Goal: Information Seeking & Learning: Learn about a topic

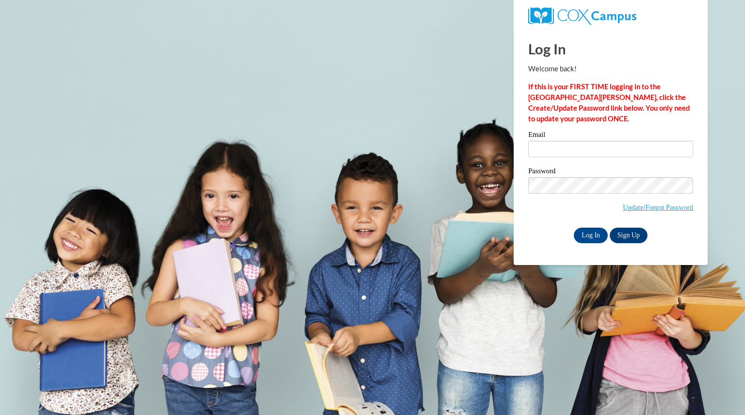
click at [601, 160] on div "Email" at bounding box center [610, 147] width 165 height 33
click at [601, 155] on input "Email" at bounding box center [610, 149] width 165 height 16
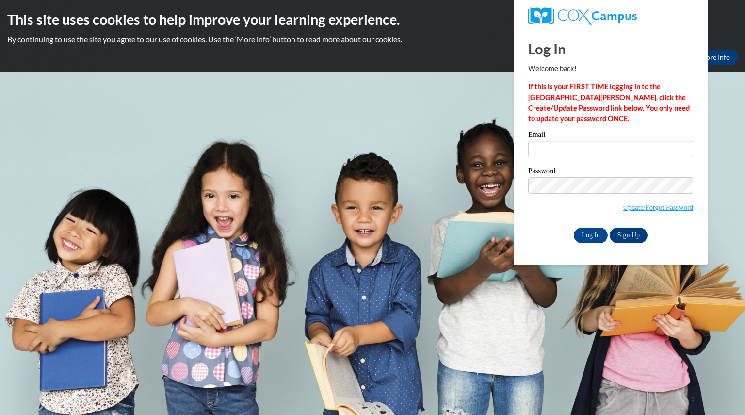
click at [618, 175] on label "Password" at bounding box center [610, 172] width 165 height 10
click at [572, 147] on input "Email" at bounding box center [610, 149] width 165 height 16
click at [599, 155] on input "Email" at bounding box center [610, 149] width 165 height 16
type input "ramirezarlyn04@gmail.com"
click at [574, 227] on input "Log In" at bounding box center [591, 235] width 34 height 16
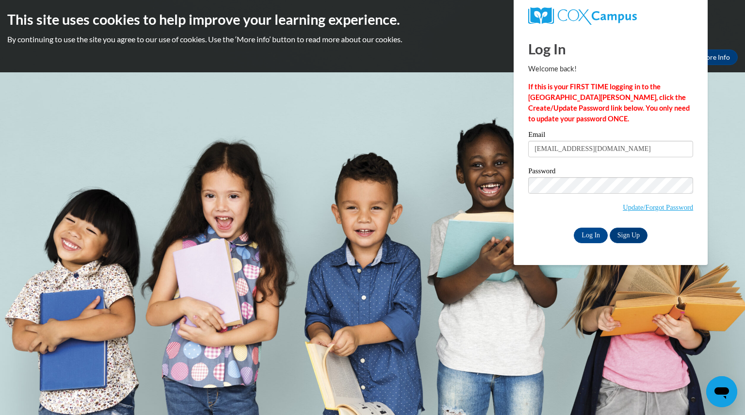
click at [574, 227] on input "Log In" at bounding box center [591, 235] width 34 height 16
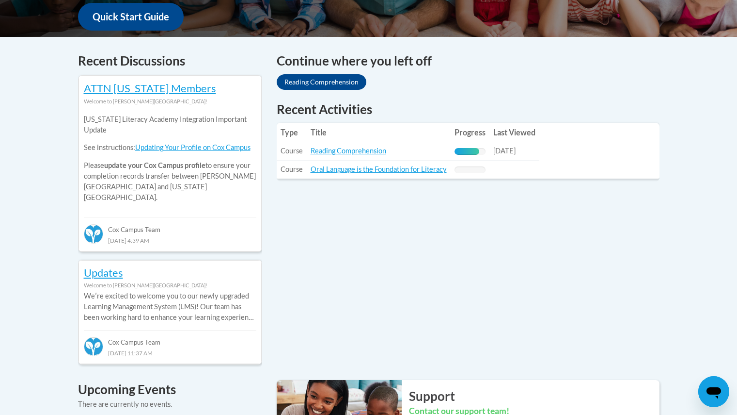
scroll to position [376, 0]
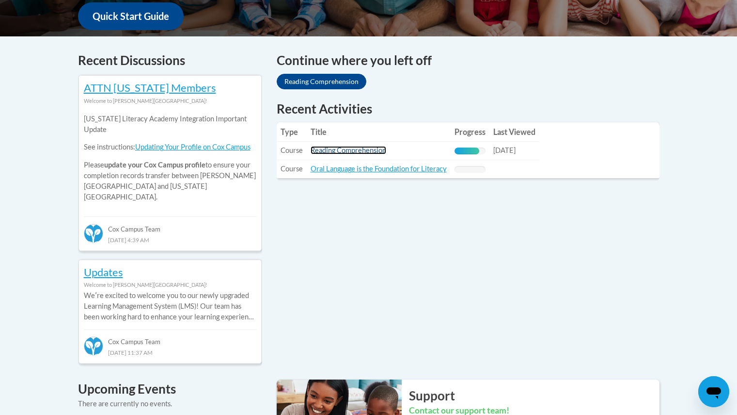
click at [360, 154] on link "Reading Comprehension" at bounding box center [349, 150] width 76 height 8
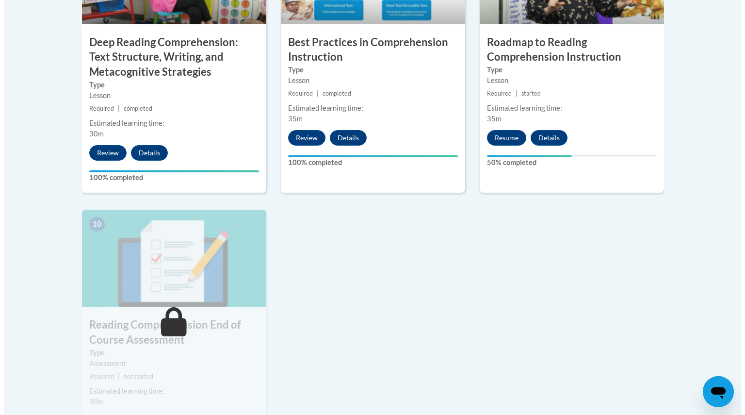
scroll to position [935, 0]
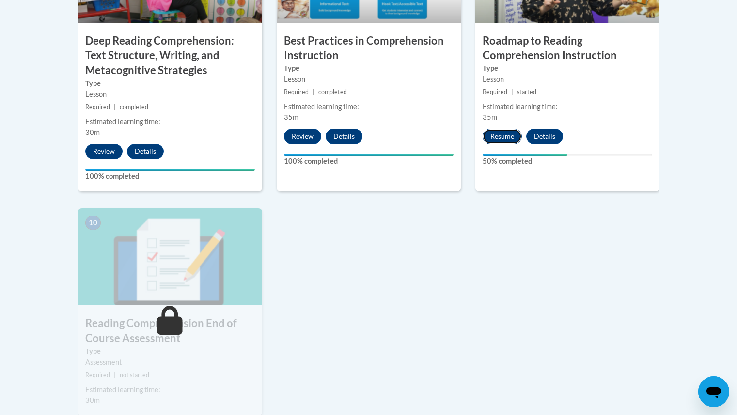
click at [496, 131] on button "Resume" at bounding box center [502, 136] width 39 height 16
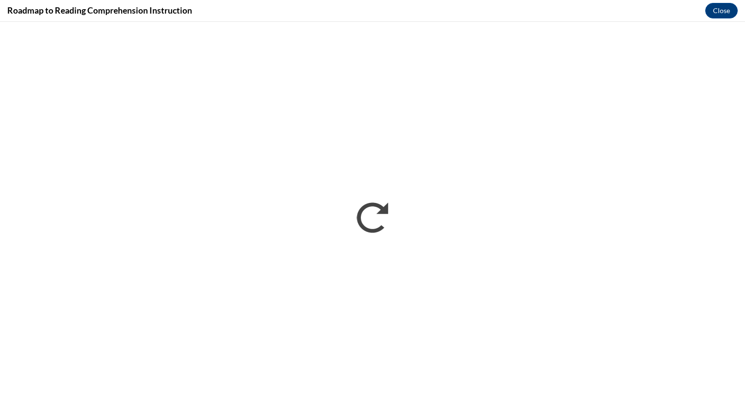
scroll to position [0, 0]
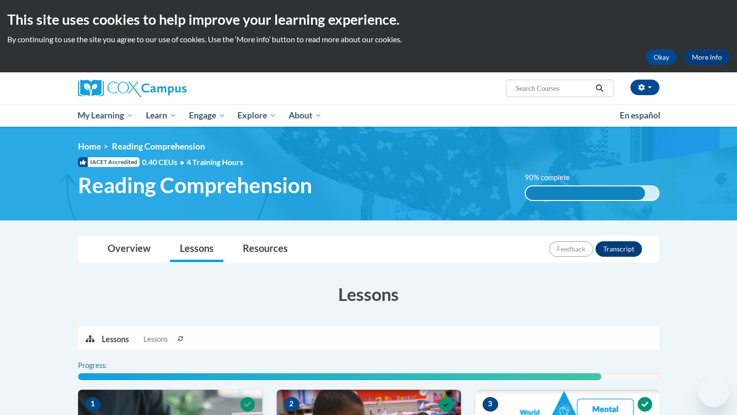
click at [394, 58] on div "Okay More Info" at bounding box center [368, 57] width 723 height 16
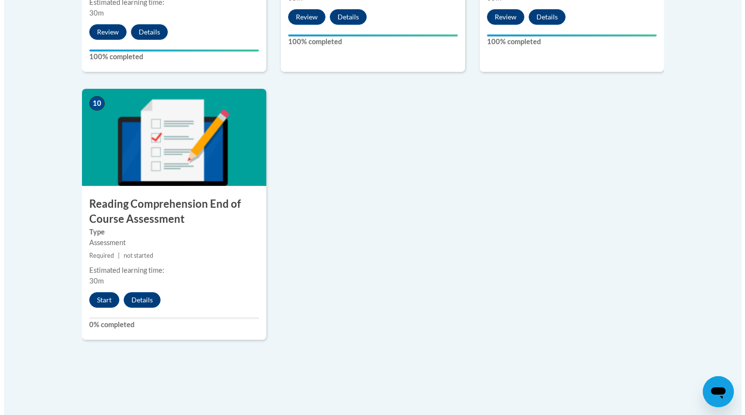
scroll to position [1065, 0]
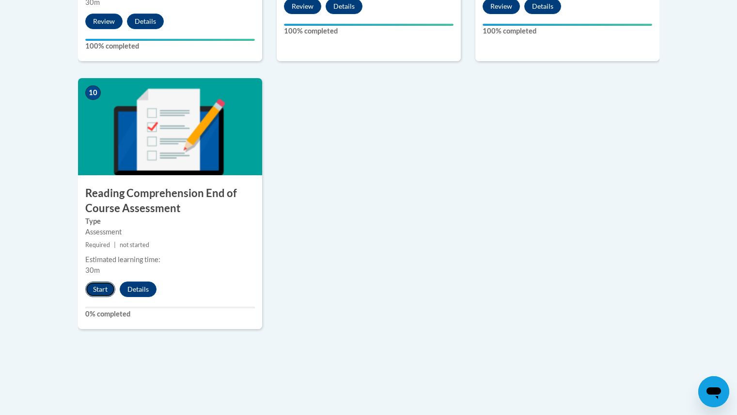
click at [105, 284] on button "Start" at bounding box center [100, 289] width 30 height 16
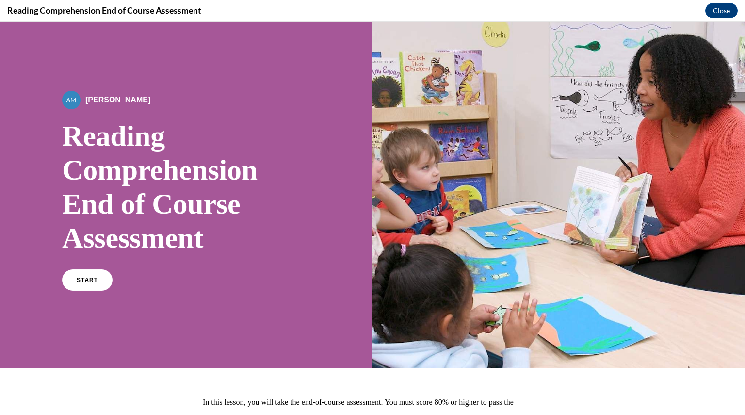
scroll to position [94, 0]
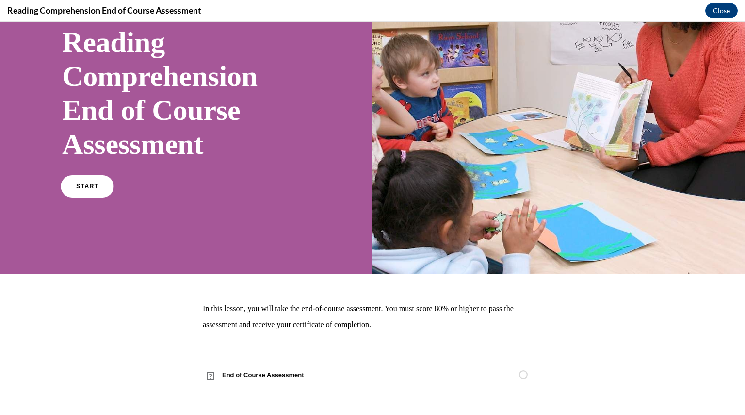
click at [101, 189] on link "START" at bounding box center [87, 186] width 53 height 22
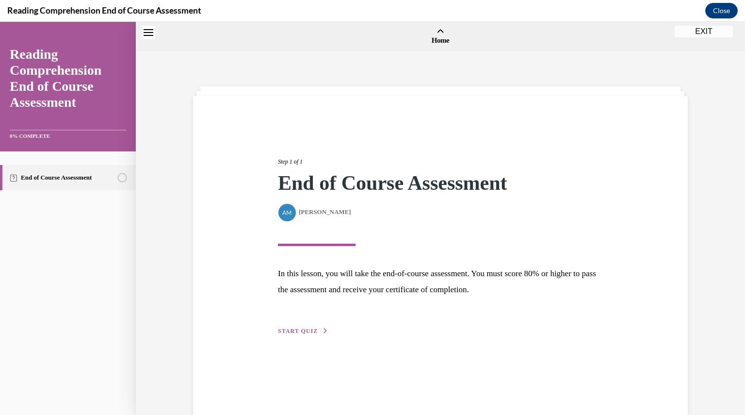
scroll to position [30, 0]
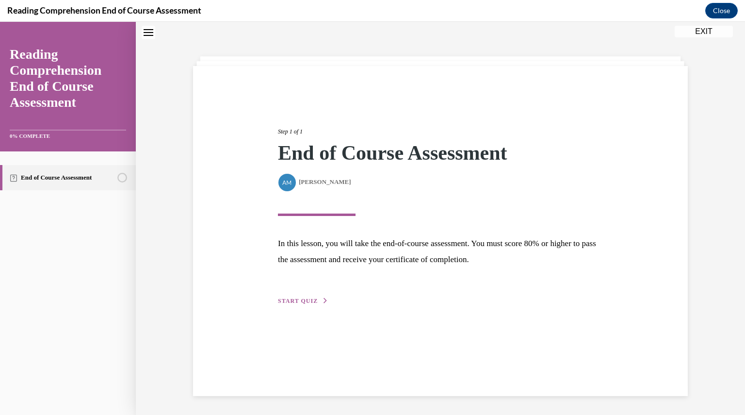
click at [311, 293] on div "Step 1 of 1 End of Course Assessment By Alexander Mackey Alexander Mackey In th…" at bounding box center [440, 205] width 339 height 201
click at [311, 296] on button "START QUIZ" at bounding box center [303, 300] width 50 height 9
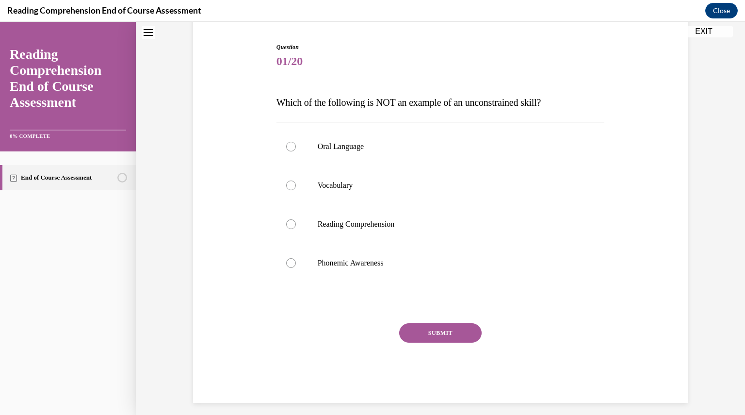
scroll to position [99, 0]
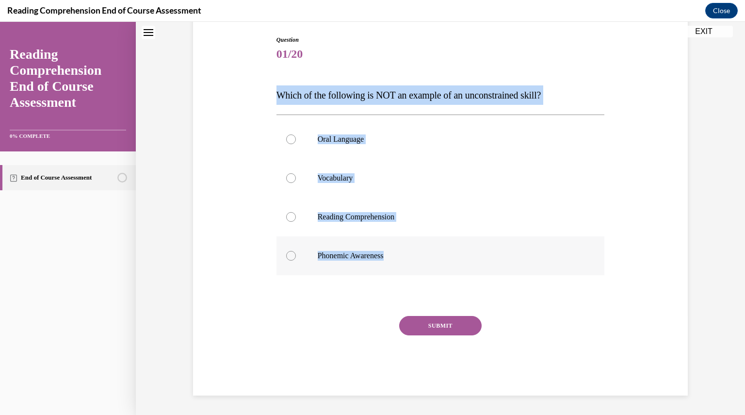
drag, startPoint x: 270, startPoint y: 97, endPoint x: 392, endPoint y: 243, distance: 190.7
click at [392, 243] on div "Question 01/20 Which of the following is NOT an example of an unconstrained ski…" at bounding box center [440, 208] width 333 height 374
drag, startPoint x: 392, startPoint y: 243, endPoint x: 407, endPoint y: 249, distance: 15.9
click at [407, 249] on label "Phonemic Awareness" at bounding box center [440, 255] width 328 height 39
click at [296, 251] on input "Phonemic Awareness" at bounding box center [291, 256] width 10 height 10
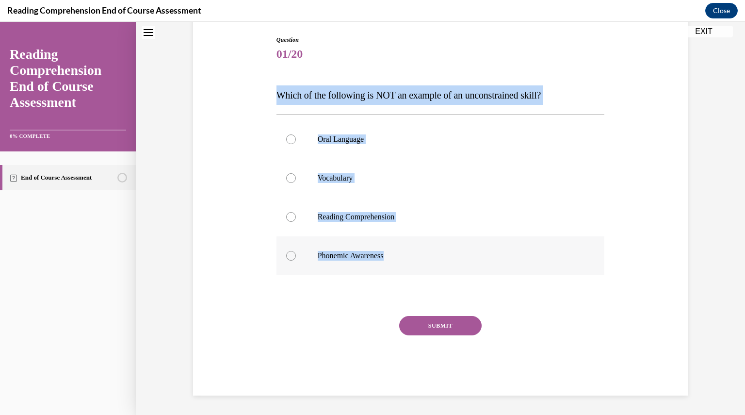
radio input "true"
drag, startPoint x: 396, startPoint y: 261, endPoint x: 272, endPoint y: 99, distance: 203.5
click at [276, 99] on div "Question 01/20 Which of the following is NOT an example of an unconstrained ski…" at bounding box center [440, 215] width 328 height 360
copy div "Which of the following is NOT an example of an unconstrained skill? Oral Langua…"
click at [451, 325] on button "SUBMIT" at bounding box center [440, 325] width 82 height 19
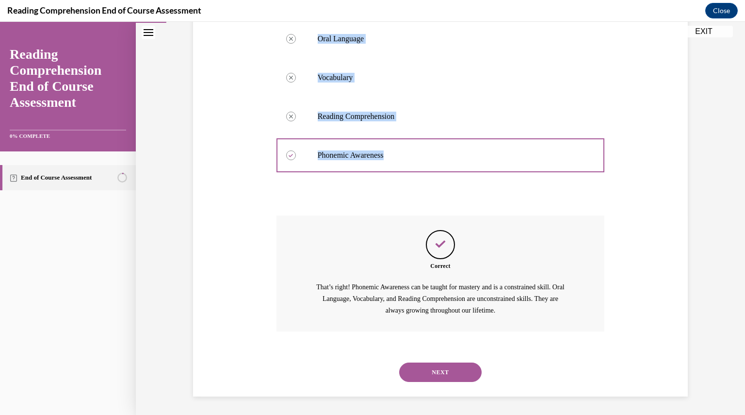
scroll to position [201, 0]
click at [439, 367] on button "NEXT" at bounding box center [440, 370] width 82 height 19
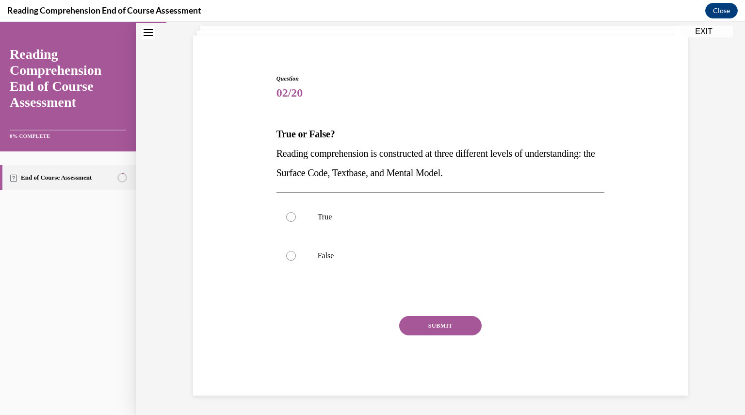
scroll to position [61, 0]
click at [363, 236] on label "True" at bounding box center [440, 216] width 328 height 39
click at [296, 222] on input "True" at bounding box center [291, 217] width 10 height 10
radio input "true"
click at [416, 318] on button "SUBMIT" at bounding box center [440, 325] width 82 height 19
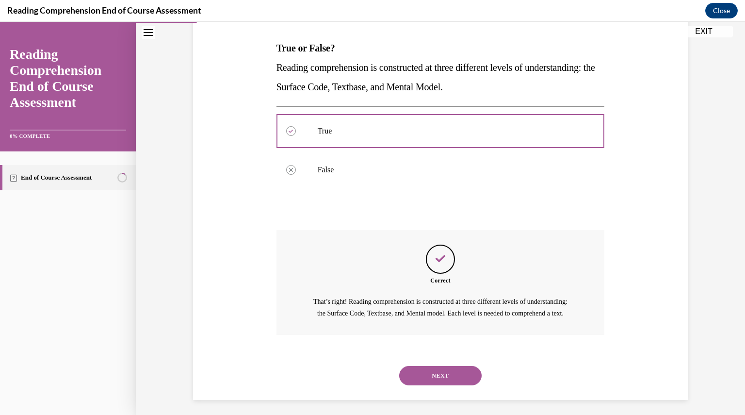
scroll to position [162, 0]
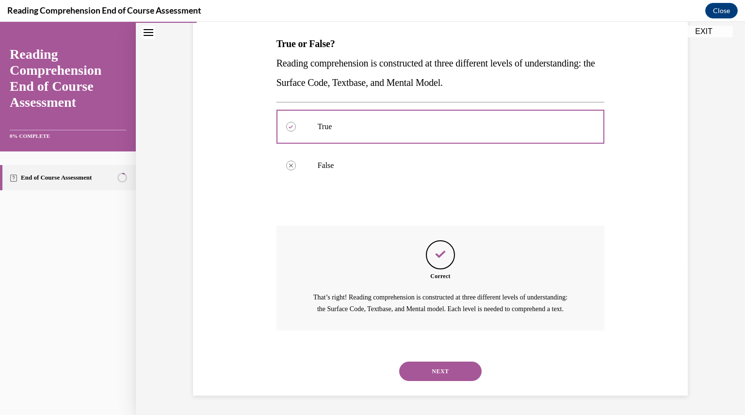
click at [435, 363] on button "NEXT" at bounding box center [440, 370] width 82 height 19
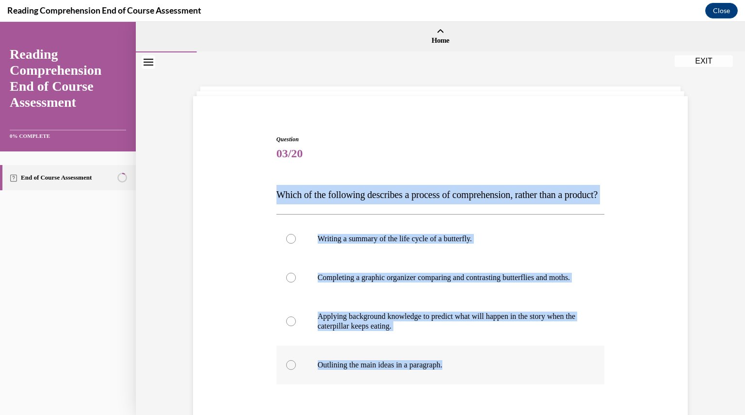
drag, startPoint x: 270, startPoint y: 193, endPoint x: 463, endPoint y: 395, distance: 279.1
click at [463, 395] on div "Question 03/20 Which of the following describes a process of comprehension, rat…" at bounding box center [440, 312] width 333 height 384
copy div "Which of the following describes a process of comprehension, rather than a prod…"
click at [359, 345] on label "Applying background knowledge to predict what will happen in the story when the…" at bounding box center [440, 321] width 328 height 48
click at [296, 326] on input "Applying background knowledge to predict what will happen in the story when the…" at bounding box center [291, 321] width 10 height 10
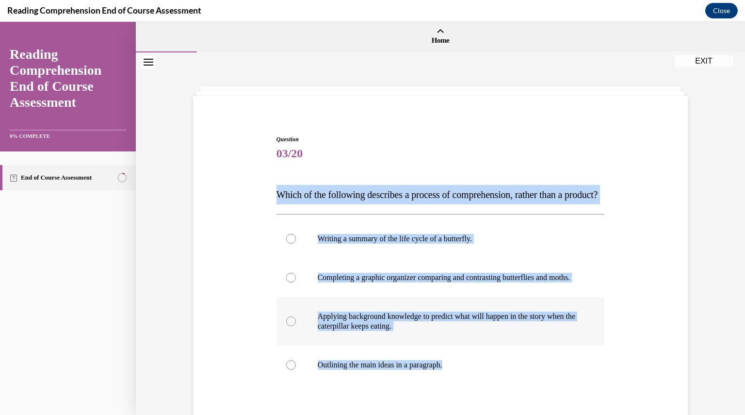
radio input "true"
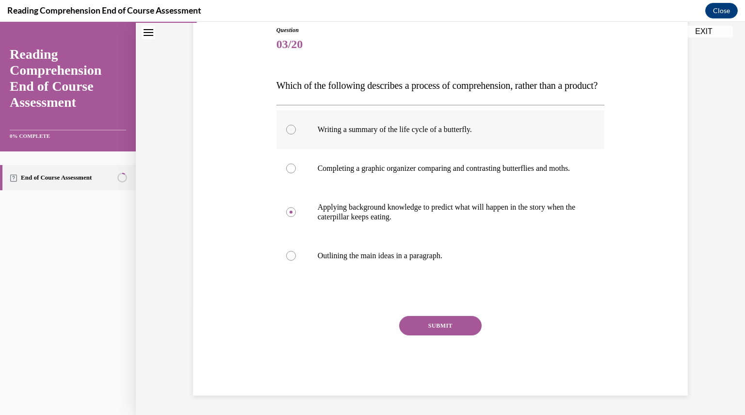
scroll to position [138, 0]
click at [438, 328] on button "SUBMIT" at bounding box center [440, 325] width 82 height 19
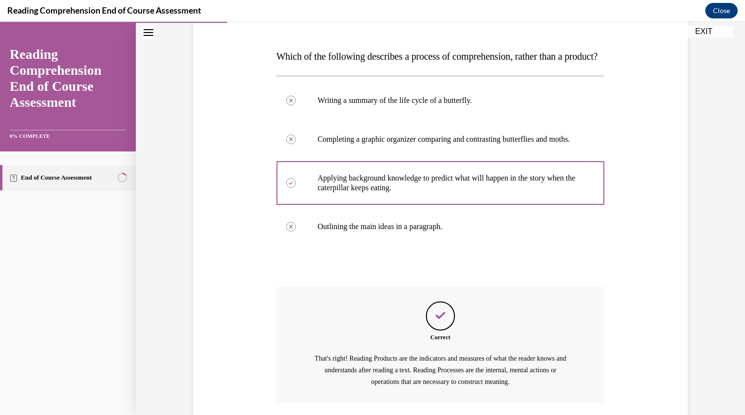
scroll to position [240, 0]
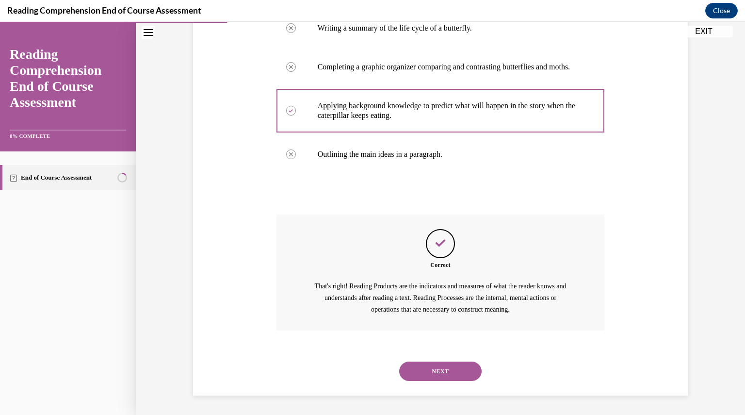
click at [446, 366] on button "NEXT" at bounding box center [440, 370] width 82 height 19
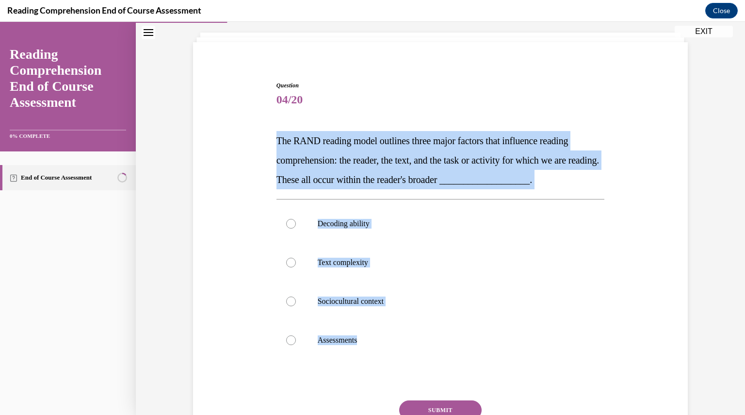
scroll to position [60, 0]
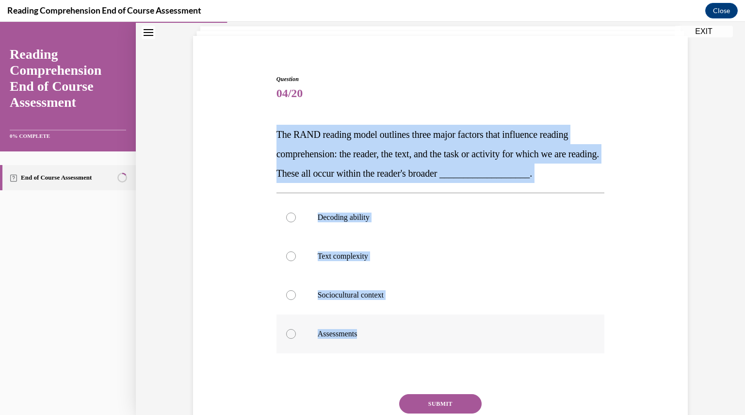
drag, startPoint x: 271, startPoint y: 193, endPoint x: 369, endPoint y: 320, distance: 159.6
click at [369, 320] on div "Question 04/20 The RAND reading model outlines three major factors that influen…" at bounding box center [440, 266] width 333 height 413
copy div "The RAND reading model outlines three major factors that influence reading comp…"
click at [352, 289] on label "Sociocultural context" at bounding box center [440, 294] width 328 height 39
click at [296, 290] on input "Sociocultural context" at bounding box center [291, 295] width 10 height 10
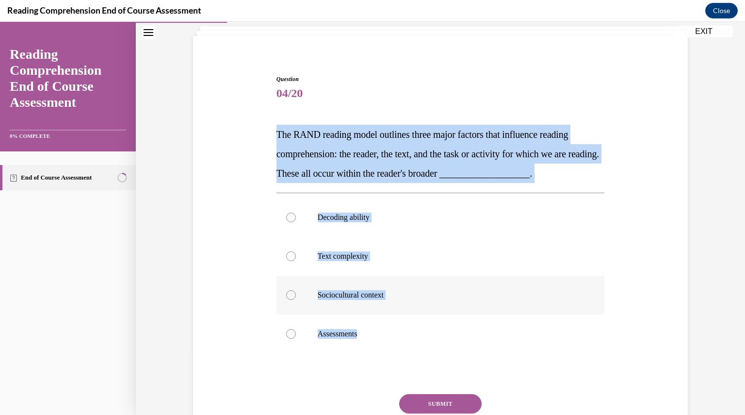
radio input "true"
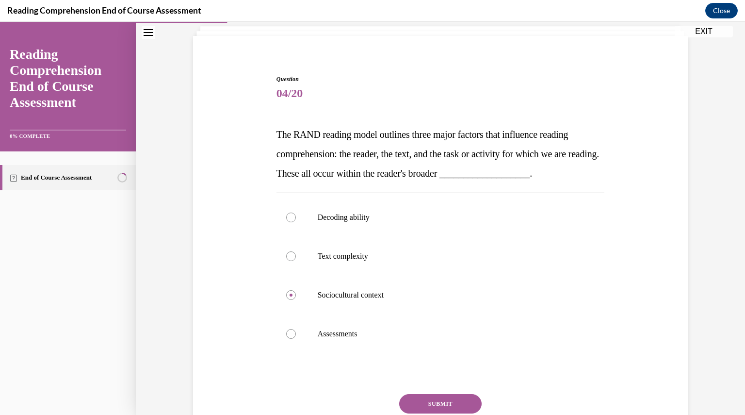
click at [429, 407] on button "SUBMIT" at bounding box center [440, 403] width 82 height 19
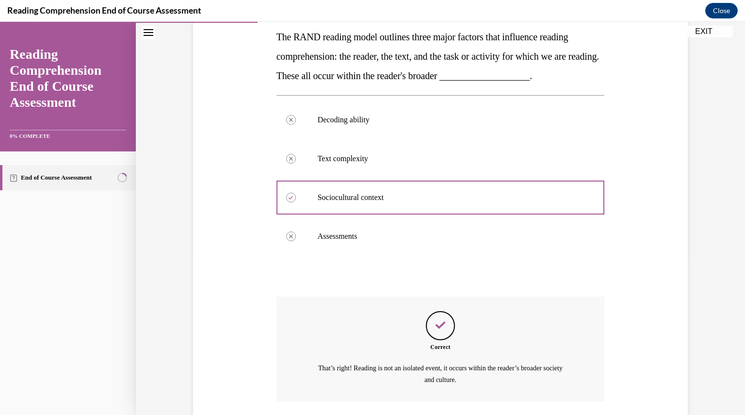
scroll to position [228, 0]
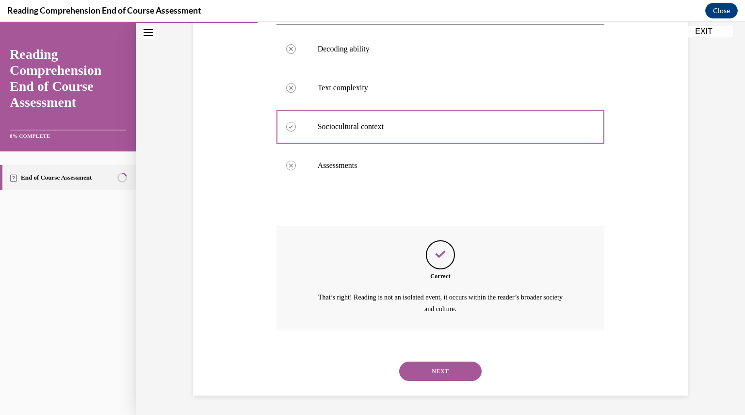
click at [449, 361] on button "NEXT" at bounding box center [440, 370] width 82 height 19
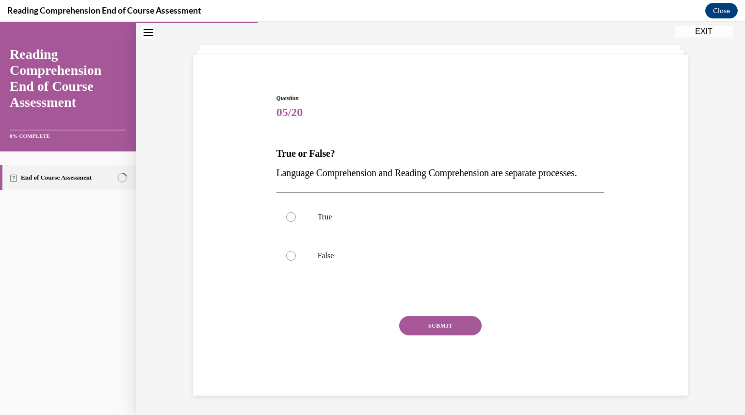
click at [280, 167] on span "Language Comprehension and Reading Comprehension are separate processes." at bounding box center [426, 172] width 301 height 11
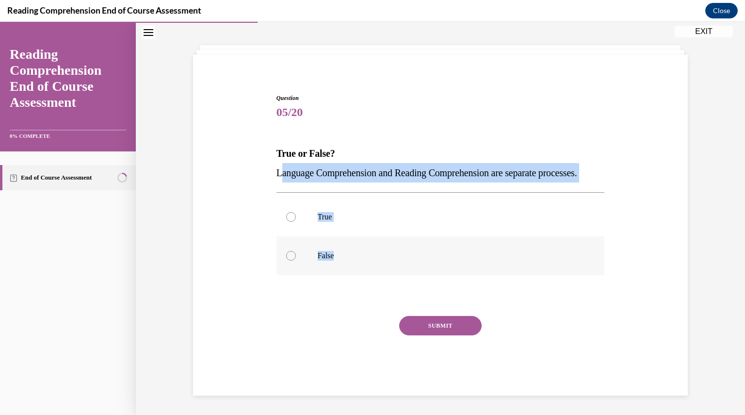
drag, startPoint x: 277, startPoint y: 154, endPoint x: 331, endPoint y: 251, distance: 111.3
click at [331, 251] on div "Question 05/20 True or False? Language Comprehension and Reading Comprehension …" at bounding box center [440, 245] width 328 height 302
copy div "anguage Comprehension and Reading Comprehension are separate processes. True Fa…"
click at [320, 207] on label "True" at bounding box center [440, 216] width 328 height 39
click at [296, 212] on input "True" at bounding box center [291, 217] width 10 height 10
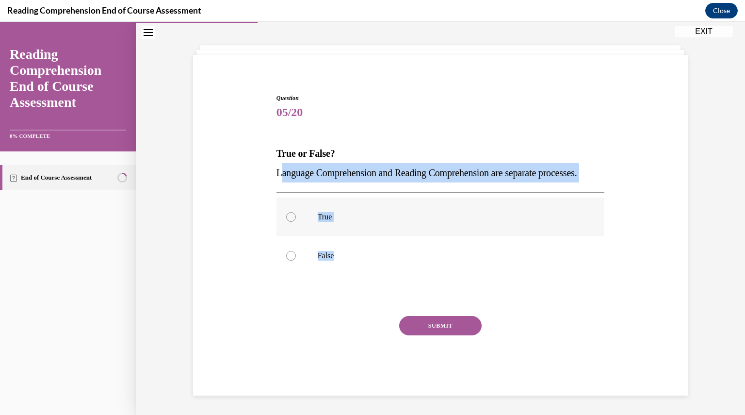
radio input "true"
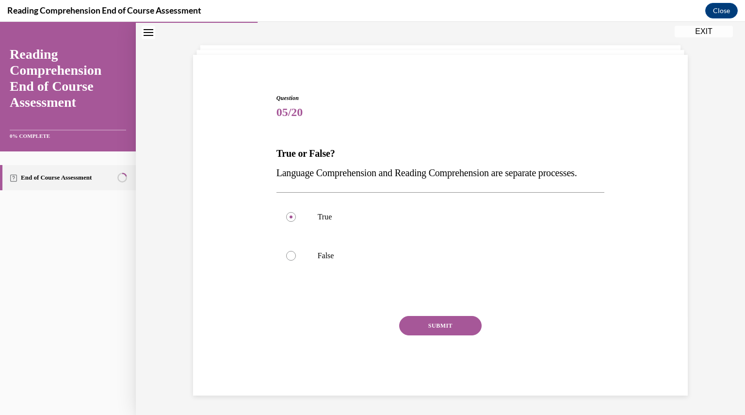
click at [406, 317] on button "SUBMIT" at bounding box center [440, 325] width 82 height 19
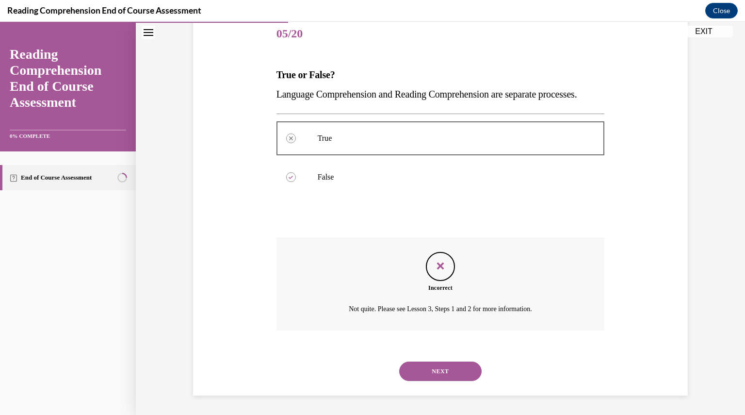
scroll to position [139, 0]
click at [451, 371] on button "NEXT" at bounding box center [440, 370] width 82 height 19
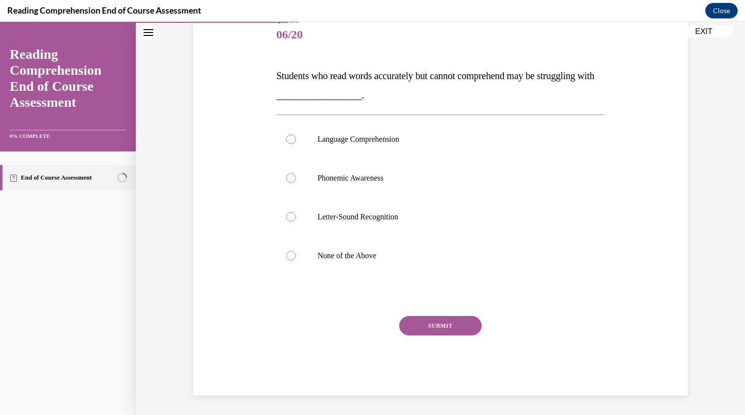
scroll to position [108, 0]
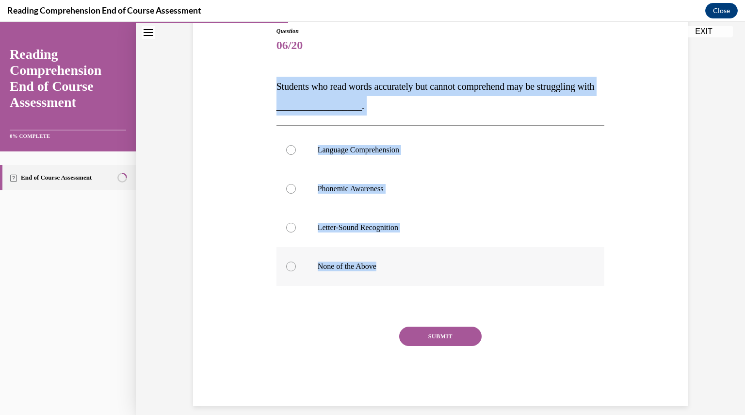
drag, startPoint x: 272, startPoint y: 85, endPoint x: 378, endPoint y: 269, distance: 212.7
click at [378, 269] on div "Question 06/20 Students who read words accurately but cannot comprehend may be …" at bounding box center [440, 209] width 333 height 394
copy div "Students who read words accurately but cannot comprehend may be struggling with…"
click at [359, 163] on label "Language Comprehension" at bounding box center [440, 149] width 328 height 39
click at [296, 155] on input "Language Comprehension" at bounding box center [291, 150] width 10 height 10
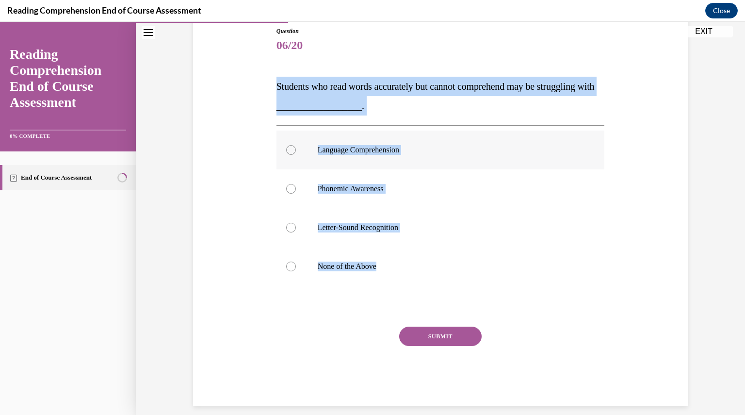
radio input "true"
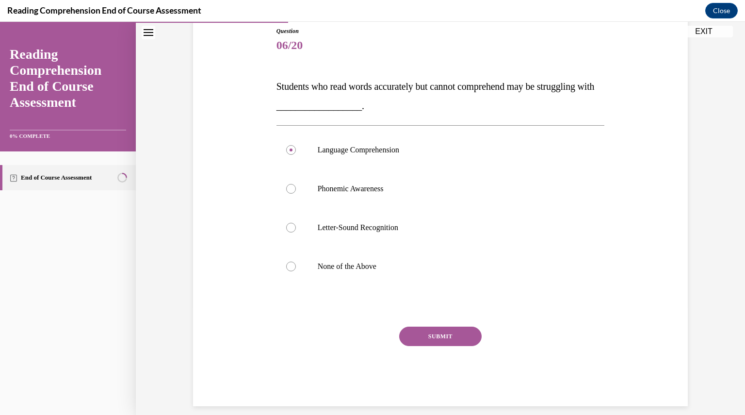
click at [425, 333] on button "SUBMIT" at bounding box center [440, 335] width 82 height 19
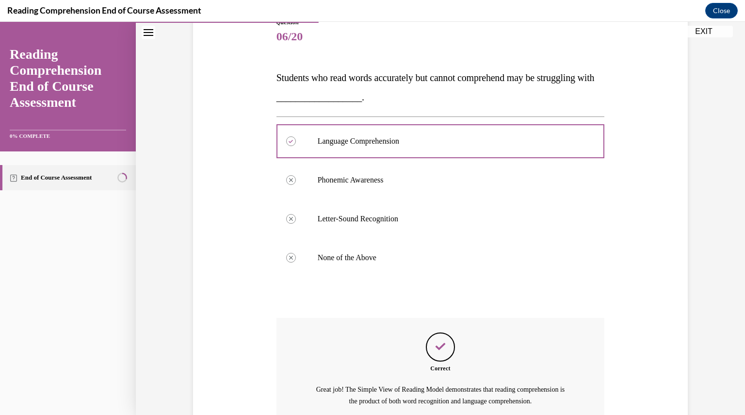
scroll to position [209, 0]
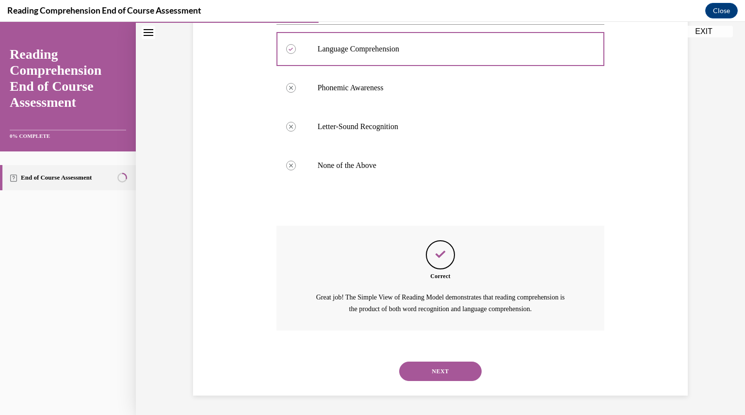
click at [443, 365] on button "NEXT" at bounding box center [440, 370] width 82 height 19
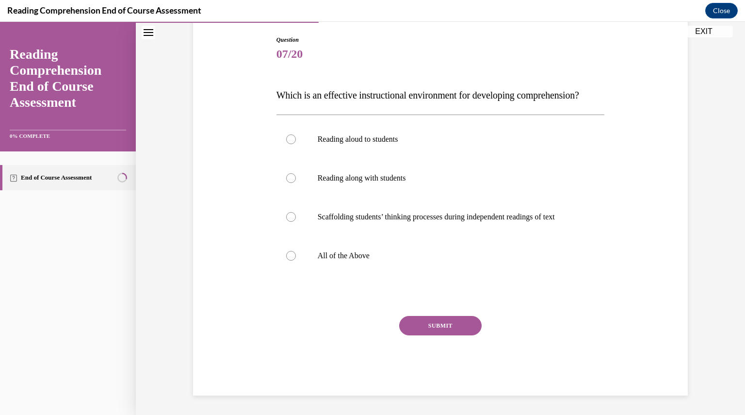
scroll to position [108, 0]
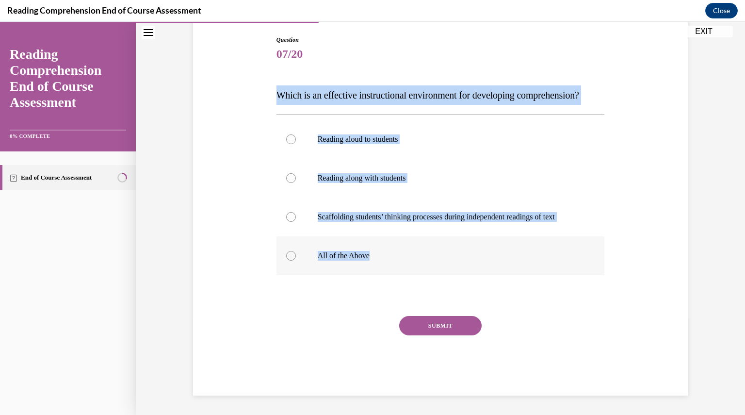
drag, startPoint x: 272, startPoint y: 82, endPoint x: 378, endPoint y: 285, distance: 229.2
click at [378, 285] on div "Question 07/20 Which is an effective instructional environment for developing c…" at bounding box center [440, 208] width 333 height 374
copy div "Which is an effective instructional environment for developing comprehension? R…"
click at [333, 259] on label "All of the Above" at bounding box center [440, 255] width 328 height 39
click at [296, 259] on input "All of the Above" at bounding box center [291, 256] width 10 height 10
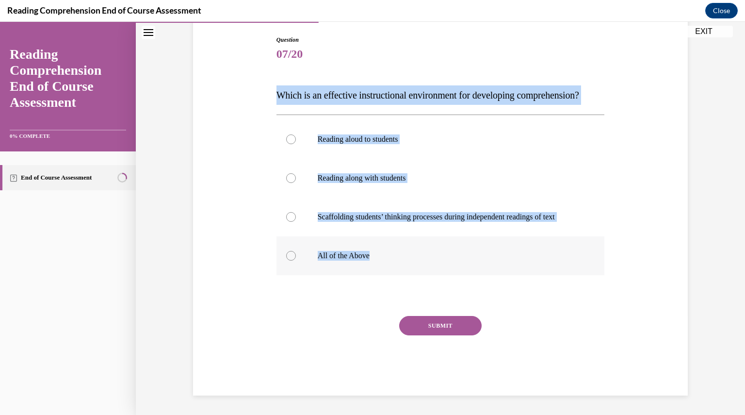
radio input "true"
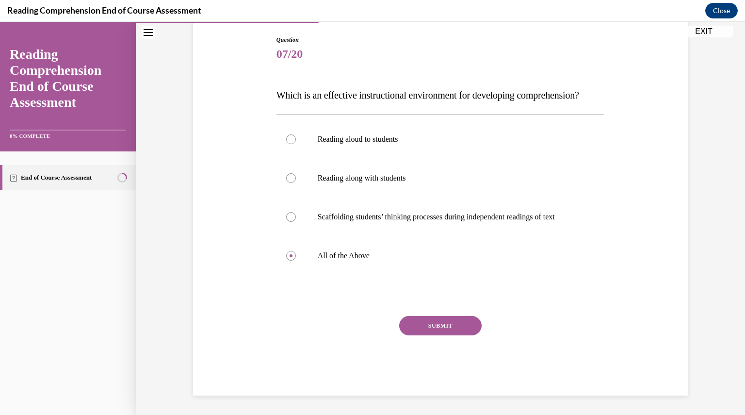
click at [439, 329] on button "SUBMIT" at bounding box center [440, 325] width 82 height 19
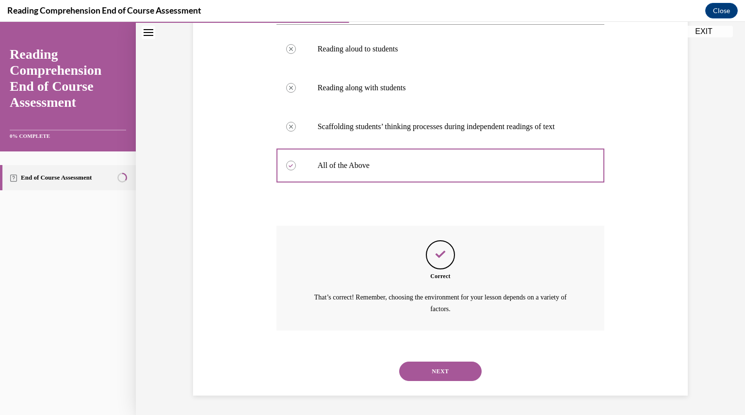
scroll to position [209, 0]
click at [437, 367] on button "NEXT" at bounding box center [440, 370] width 82 height 19
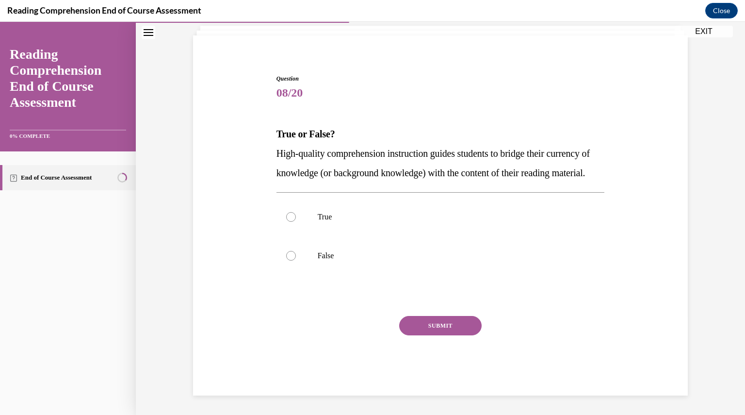
scroll to position [80, 0]
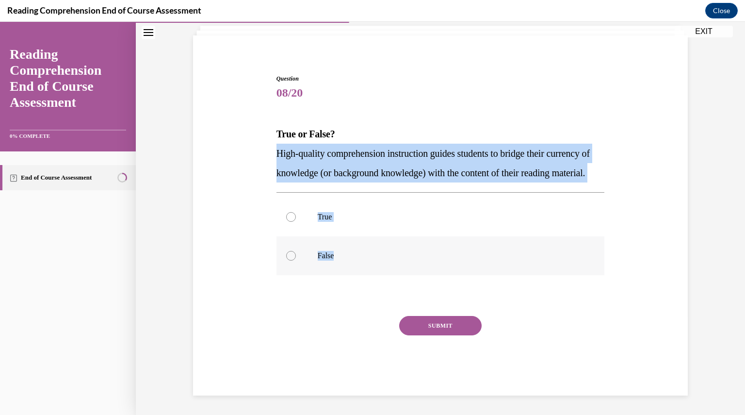
drag, startPoint x: 275, startPoint y: 131, endPoint x: 354, endPoint y: 256, distance: 147.4
click at [354, 256] on div "Question 08/20 True or False? High-quality comprehension instruction guides stu…" at bounding box center [440, 234] width 328 height 321
copy div "High-quality comprehension instruction guides students to bridge their currency…"
click at [323, 208] on label "True" at bounding box center [440, 216] width 328 height 39
click at [296, 212] on input "True" at bounding box center [291, 217] width 10 height 10
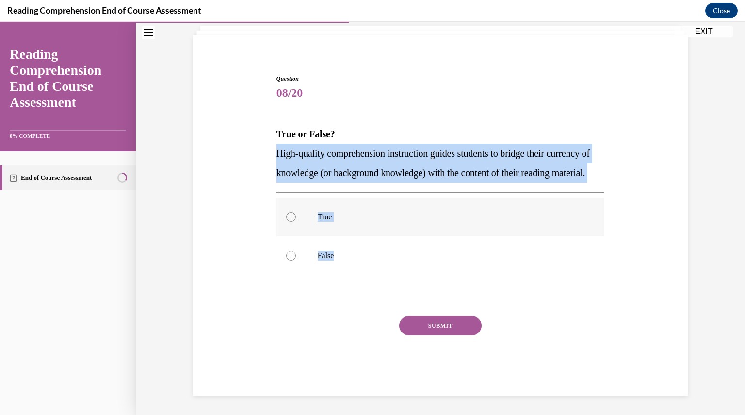
radio input "true"
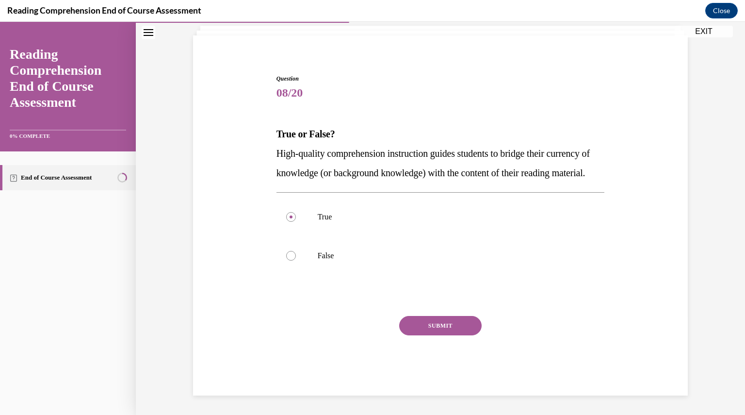
click at [442, 327] on button "SUBMIT" at bounding box center [440, 325] width 82 height 19
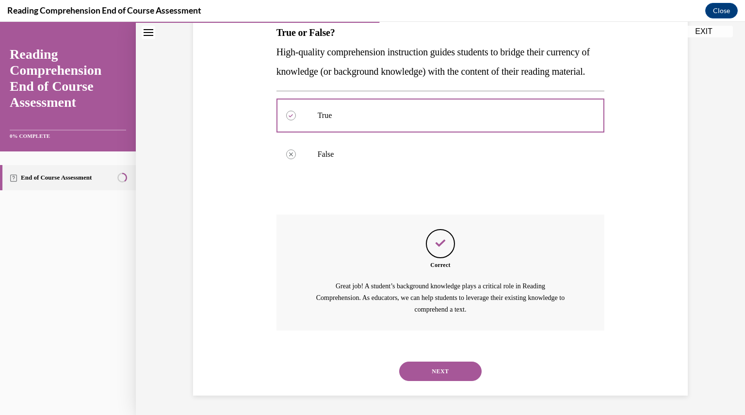
scroll to position [181, 0]
click at [445, 365] on button "NEXT" at bounding box center [440, 370] width 82 height 19
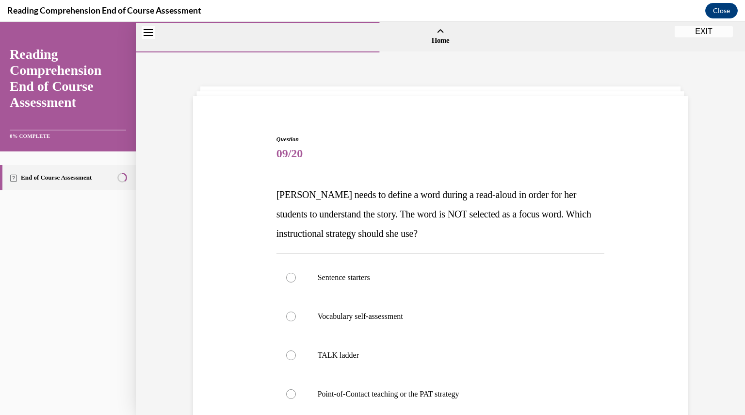
scroll to position [75, 0]
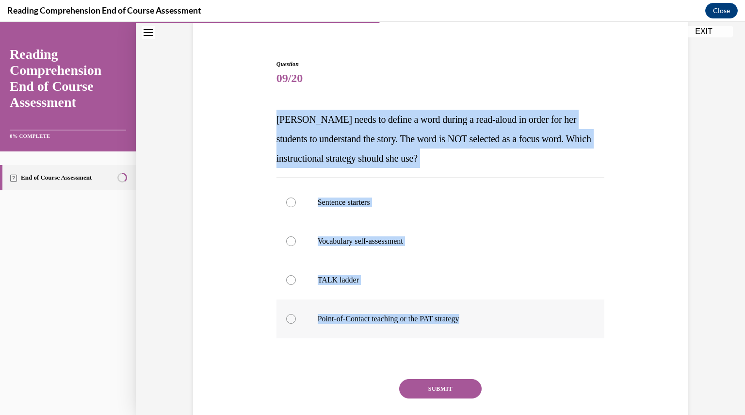
drag, startPoint x: 272, startPoint y: 118, endPoint x: 479, endPoint y: 327, distance: 293.8
click at [479, 327] on div "Question 09/20 Mrs. Ivie needs to define a word during a read-aloud in order fo…" at bounding box center [440, 251] width 333 height 413
copy div "Mrs. Ivie needs to define a word during a read-aloud in order for her students …"
click at [379, 319] on p "Point-of-Contact teaching or the PAT strategy" at bounding box center [449, 319] width 263 height 10
click at [296, 319] on input "Point-of-Contact teaching or the PAT strategy" at bounding box center [291, 319] width 10 height 10
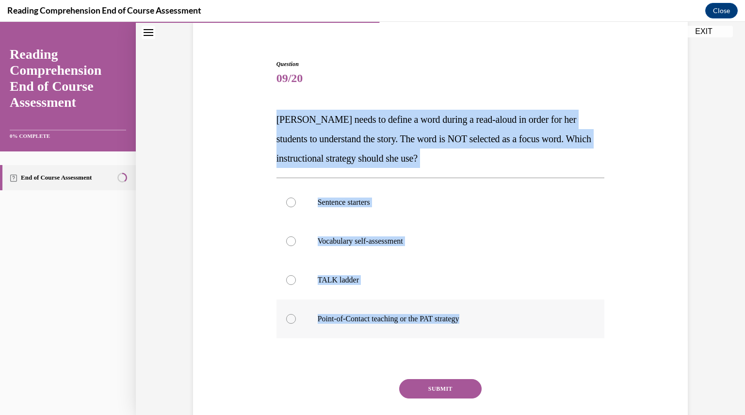
radio input "true"
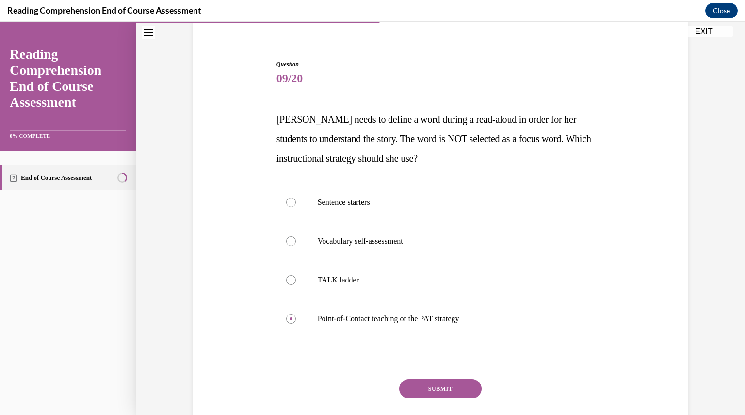
click at [454, 389] on button "SUBMIT" at bounding box center [440, 388] width 82 height 19
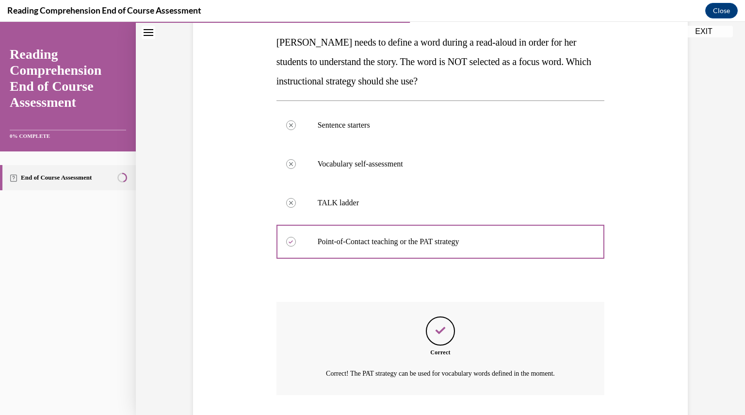
scroll to position [217, 0]
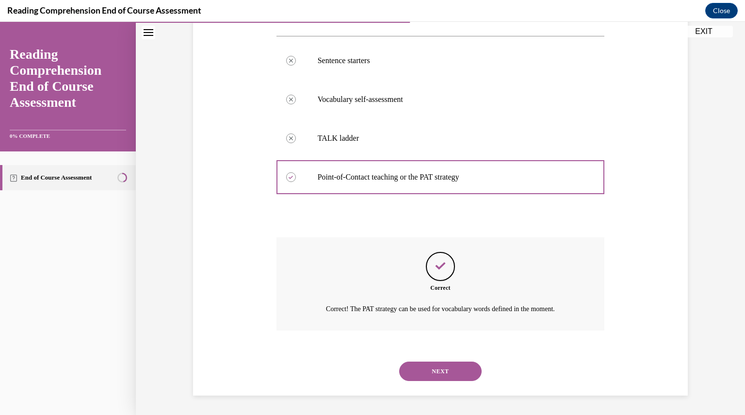
click at [446, 370] on button "NEXT" at bounding box center [440, 370] width 82 height 19
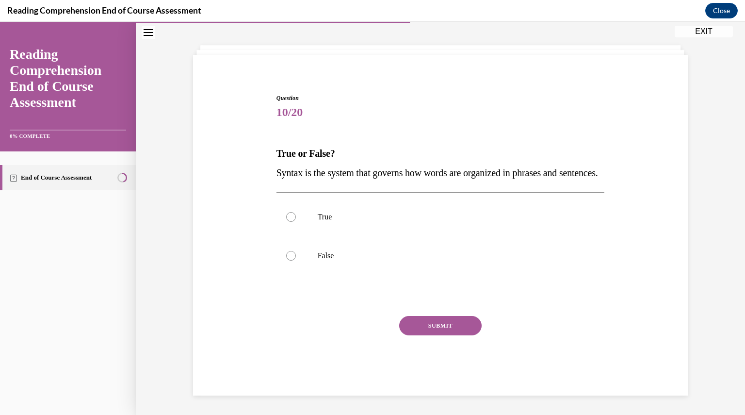
scroll to position [61, 0]
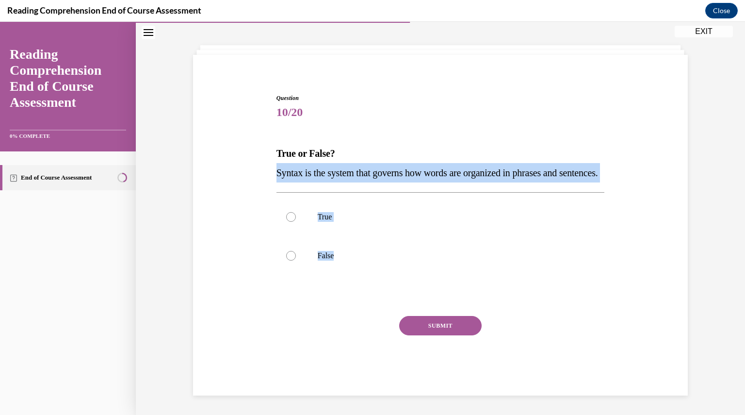
drag, startPoint x: 272, startPoint y: 149, endPoint x: 373, endPoint y: 302, distance: 184.0
click at [373, 302] on div "Question 10/20 True or False? Syntax is the system that governs how words are o…" at bounding box center [440, 237] width 333 height 316
copy div "Syntax is the system that governs how words are organized in phrases and senten…"
click at [346, 228] on label "True" at bounding box center [440, 216] width 328 height 39
click at [296, 222] on input "True" at bounding box center [291, 217] width 10 height 10
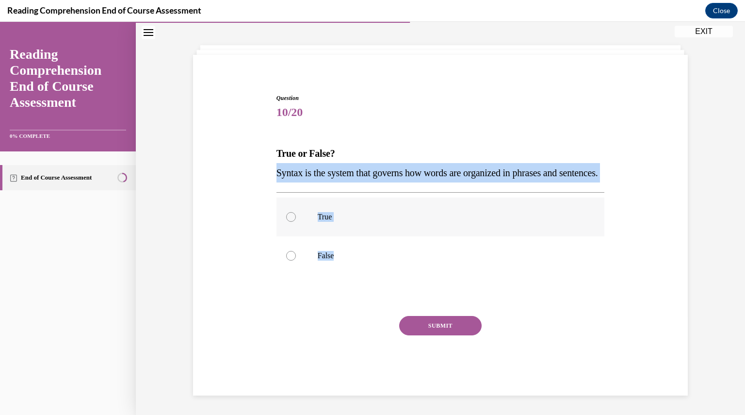
radio input "true"
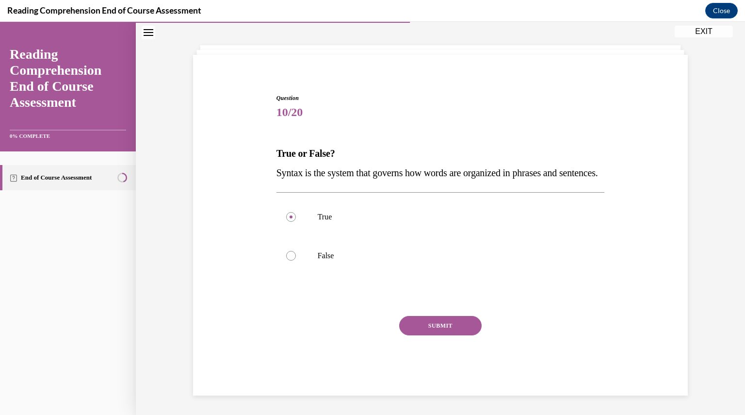
click at [439, 328] on button "SUBMIT" at bounding box center [440, 325] width 82 height 19
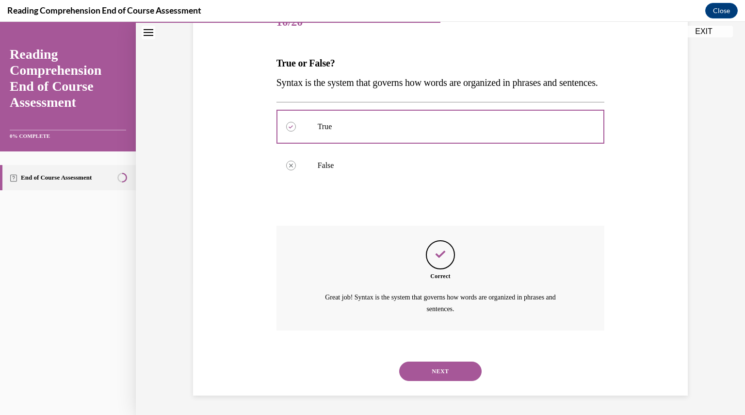
scroll to position [151, 0]
click at [449, 373] on button "NEXT" at bounding box center [440, 370] width 82 height 19
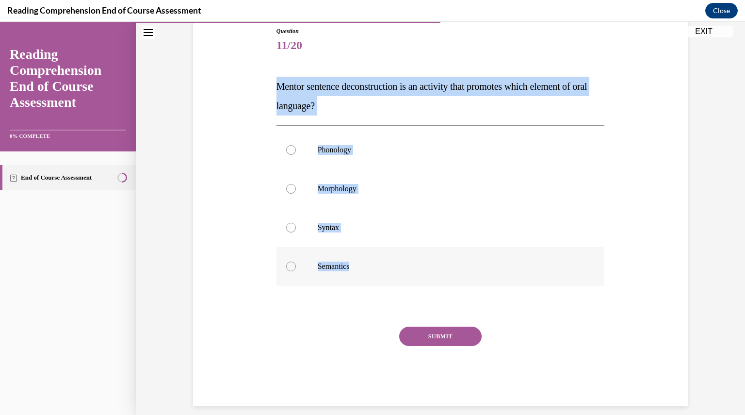
drag, startPoint x: 272, startPoint y: 86, endPoint x: 349, endPoint y: 266, distance: 195.7
click at [349, 266] on div "Question 11/20 Mentor sentence deconstruction is an activity that promotes whic…" at bounding box center [440, 209] width 333 height 394
copy div "Mentor sentence deconstruction is an activity that promotes which element of or…"
click at [341, 225] on p "Syntax" at bounding box center [449, 228] width 263 height 10
click at [296, 225] on input "Syntax" at bounding box center [291, 228] width 10 height 10
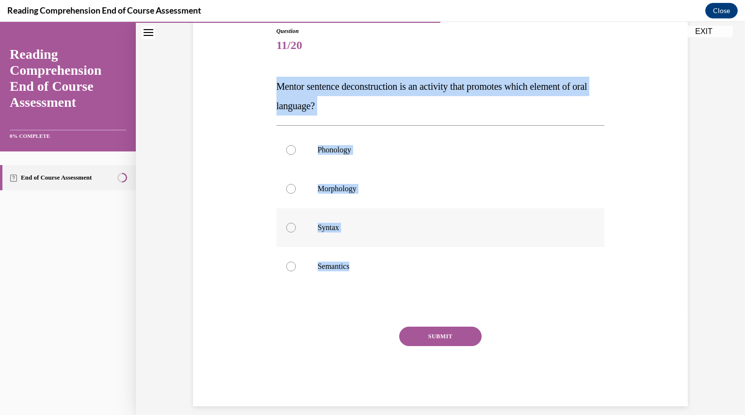
radio input "true"
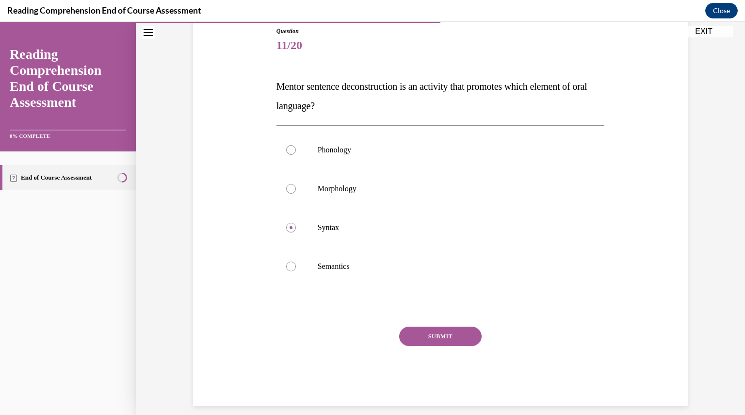
click at [420, 327] on button "SUBMIT" at bounding box center [440, 335] width 82 height 19
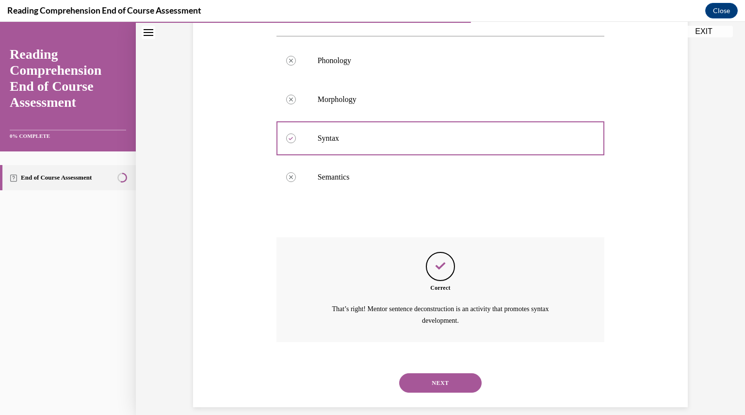
scroll to position [209, 0]
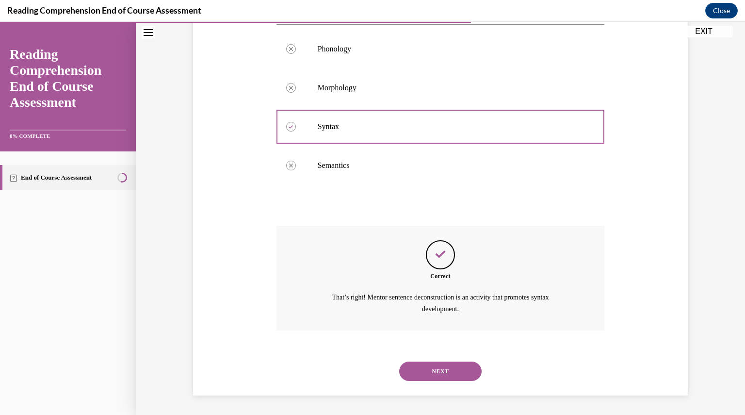
click at [448, 364] on button "NEXT" at bounding box center [440, 370] width 82 height 19
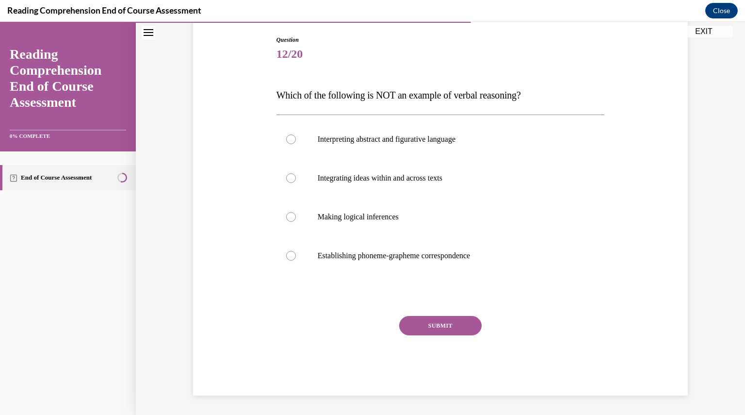
scroll to position [99, 0]
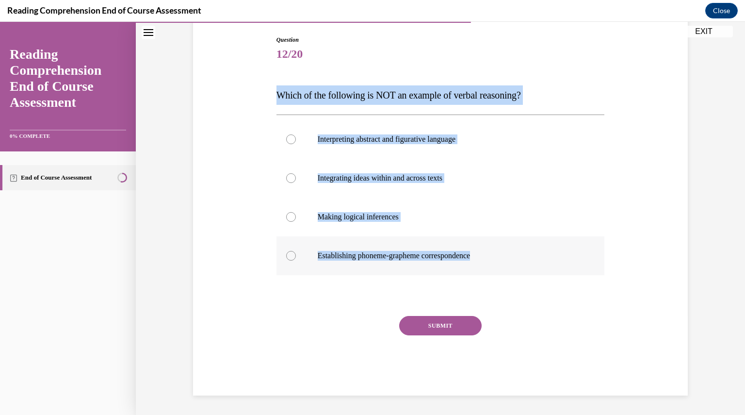
drag, startPoint x: 269, startPoint y: 101, endPoint x: 482, endPoint y: 255, distance: 262.9
click at [482, 255] on div "Question 12/20 Which of the following is NOT an example of verbal reasoning? In…" at bounding box center [440, 200] width 499 height 389
click at [366, 252] on p "Establishing phoneme-grapheme correspondence" at bounding box center [449, 256] width 263 height 10
click at [296, 252] on input "Establishing phoneme-grapheme correspondence" at bounding box center [291, 256] width 10 height 10
radio input "true"
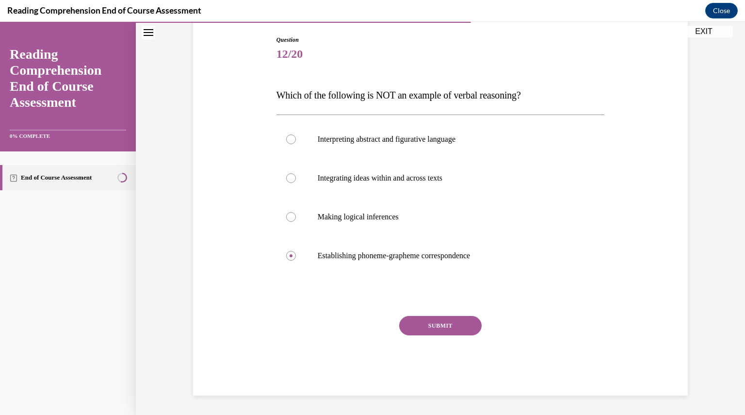
click at [435, 325] on button "SUBMIT" at bounding box center [440, 325] width 82 height 19
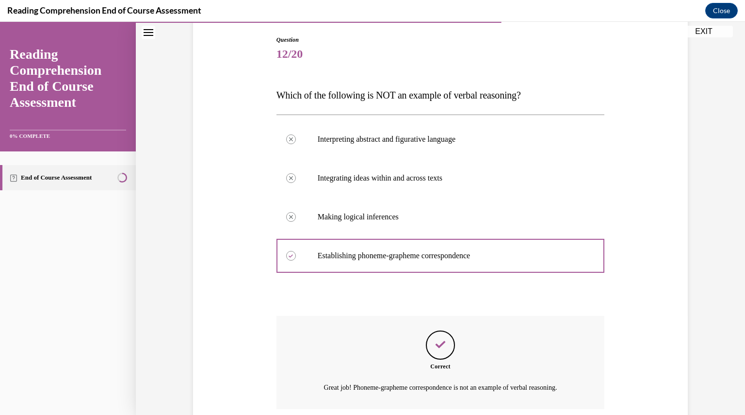
scroll to position [178, 0]
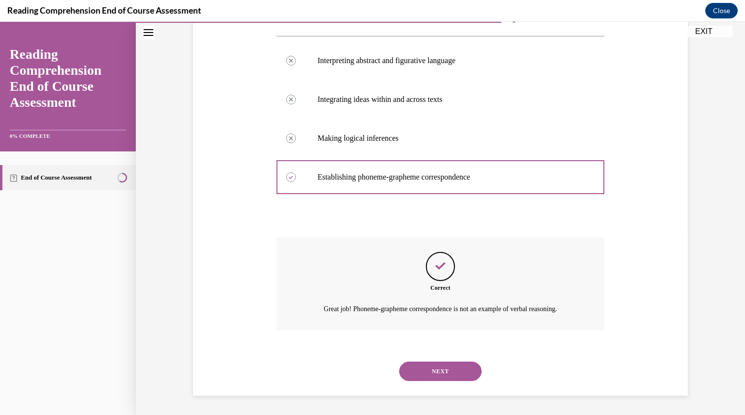
click at [446, 361] on button "NEXT" at bounding box center [440, 370] width 82 height 19
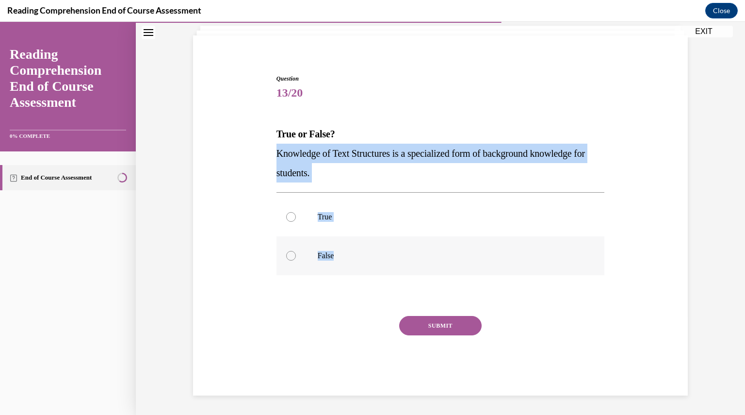
drag, startPoint x: 274, startPoint y: 160, endPoint x: 341, endPoint y: 263, distance: 123.5
click at [341, 263] on div "Question 13/20 True or False? Knowledge of Text Structures is a specialized for…" at bounding box center [440, 234] width 328 height 321
click at [432, 318] on button "SUBMIT" at bounding box center [440, 325] width 82 height 19
click at [338, 204] on label "True" at bounding box center [440, 216] width 328 height 39
click at [296, 212] on input "True" at bounding box center [291, 217] width 10 height 10
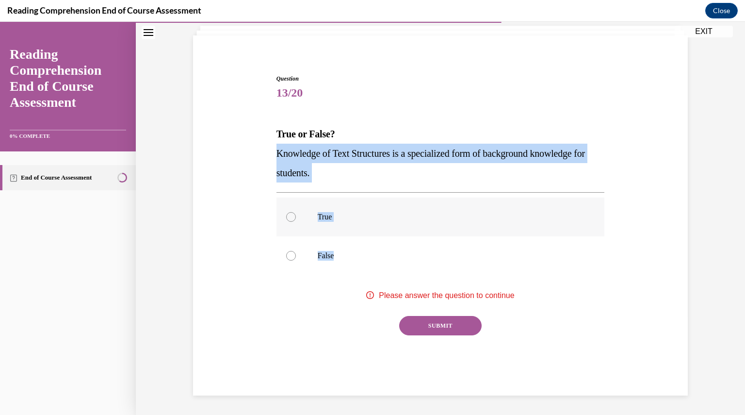
radio input "true"
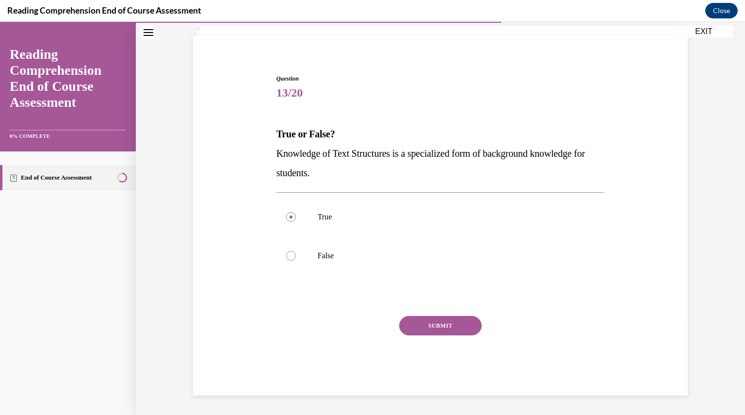
click at [416, 324] on button "SUBMIT" at bounding box center [440, 325] width 82 height 19
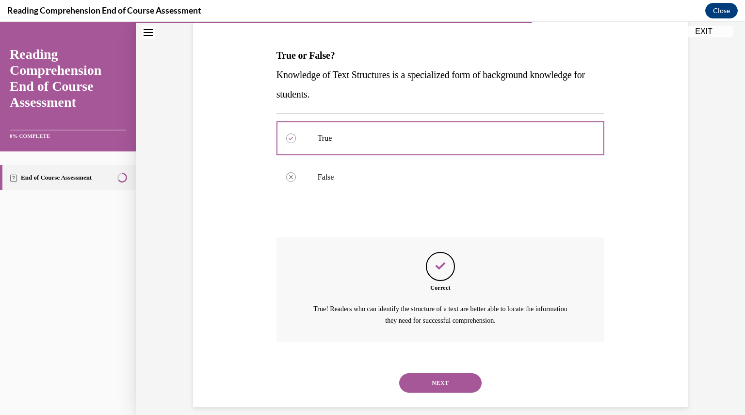
scroll to position [151, 0]
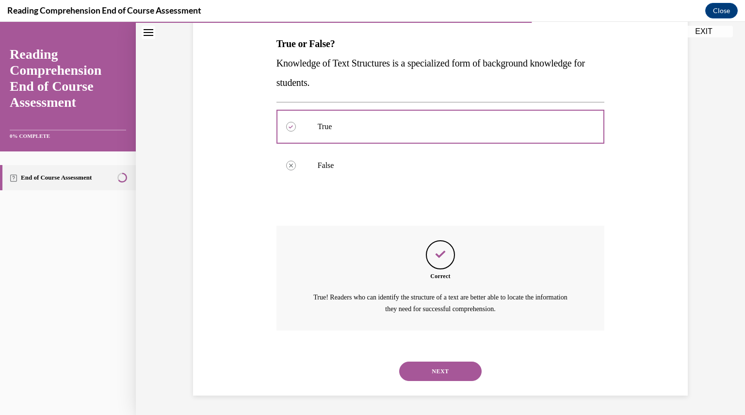
click at [434, 369] on button "NEXT" at bounding box center [440, 370] width 82 height 19
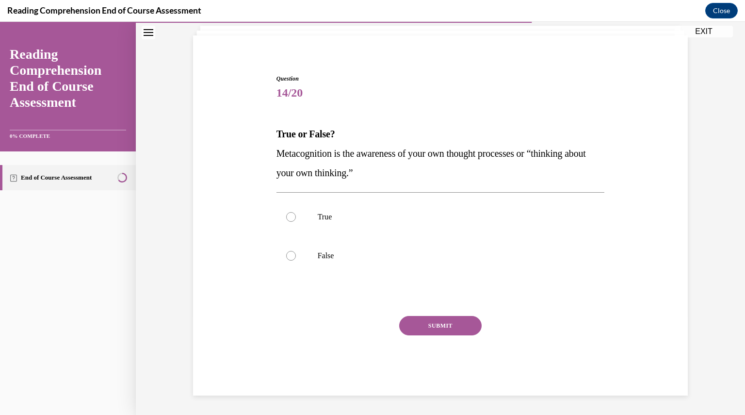
scroll to position [61, 0]
click at [329, 214] on p "True" at bounding box center [449, 217] width 263 height 10
click at [296, 214] on input "True" at bounding box center [291, 217] width 10 height 10
radio input "true"
click at [419, 316] on button "SUBMIT" at bounding box center [440, 325] width 82 height 19
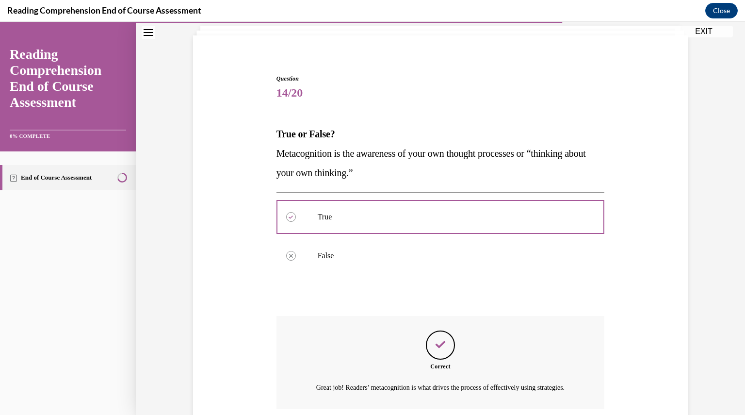
scroll to position [151, 0]
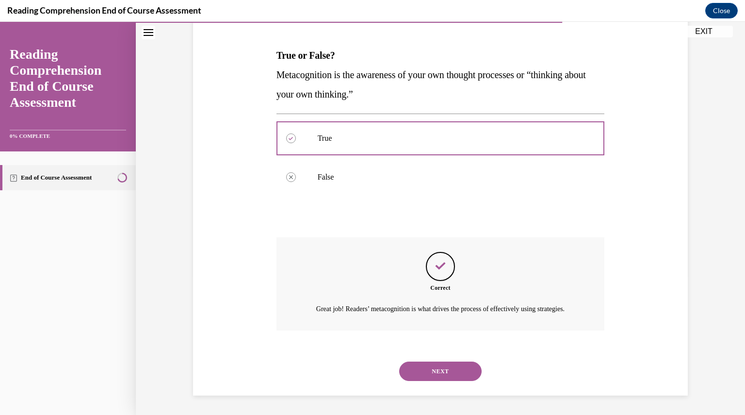
click at [435, 367] on button "NEXT" at bounding box center [440, 370] width 82 height 19
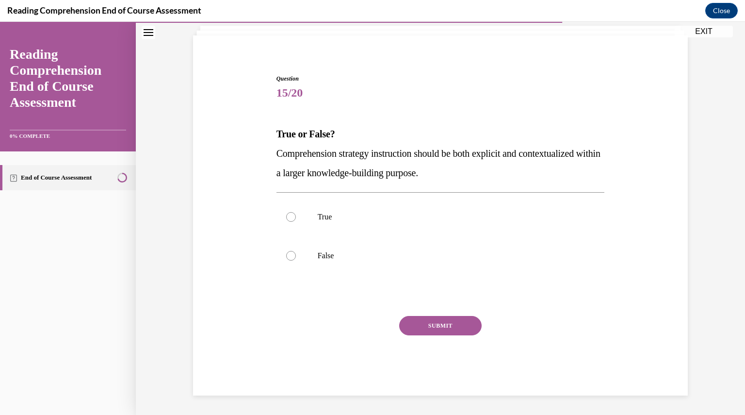
scroll to position [61, 0]
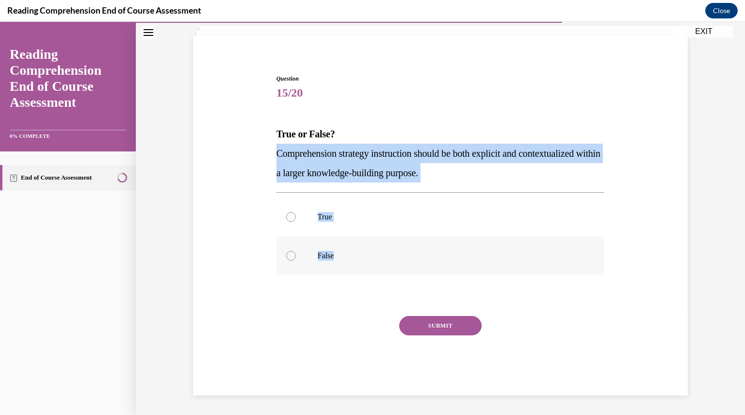
drag, startPoint x: 269, startPoint y: 150, endPoint x: 335, endPoint y: 263, distance: 130.4
click at [335, 263] on div "Question 15/20 True or False? Comprehension strategy instruction should be both…" at bounding box center [440, 220] width 499 height 350
click at [334, 236] on label "False" at bounding box center [440, 255] width 328 height 39
click at [296, 251] on input "False" at bounding box center [291, 256] width 10 height 10
radio input "true"
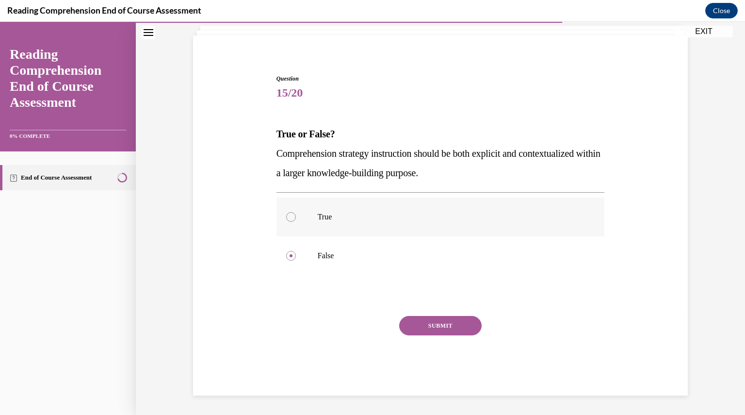
click at [364, 224] on label "True" at bounding box center [440, 216] width 328 height 39
click at [296, 222] on input "True" at bounding box center [291, 217] width 10 height 10
radio input "true"
click at [428, 318] on button "SUBMIT" at bounding box center [440, 325] width 82 height 19
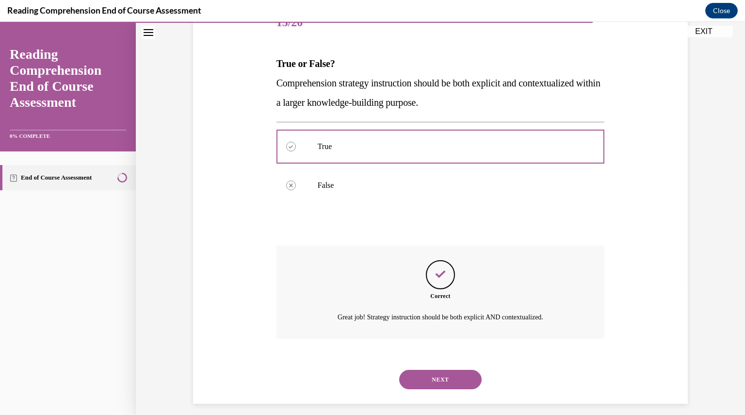
scroll to position [139, 0]
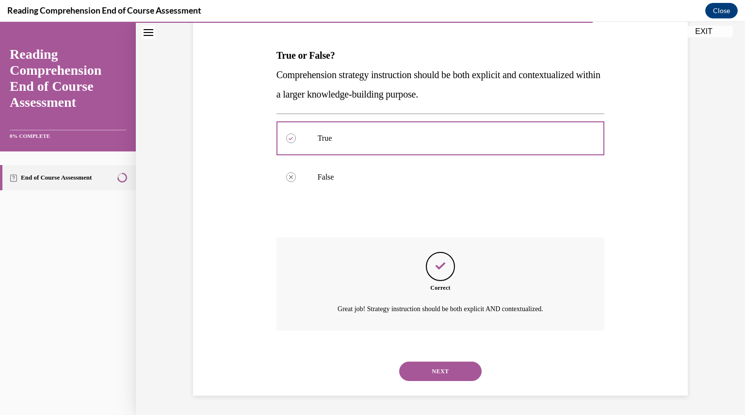
click at [427, 366] on button "NEXT" at bounding box center [440, 370] width 82 height 19
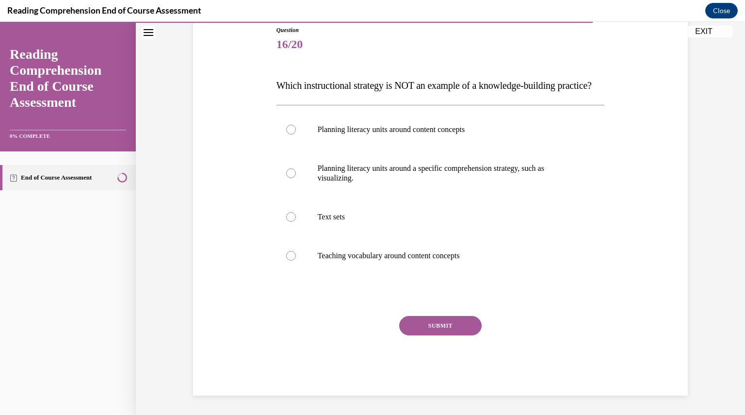
scroll to position [108, 0]
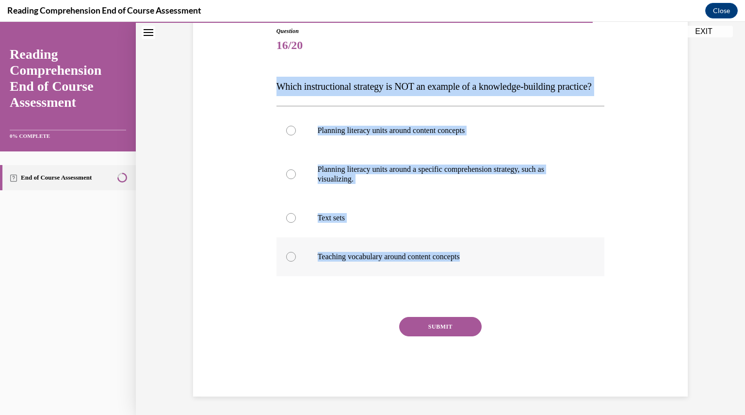
drag, startPoint x: 275, startPoint y: 76, endPoint x: 479, endPoint y: 279, distance: 288.0
click at [479, 279] on div "Question 16/20 Which instructional strategy is NOT an example of a knowledge-bu…" at bounding box center [440, 211] width 328 height 369
click at [366, 171] on label "Planning literacy units around a specific comprehension strategy, such as visua…" at bounding box center [440, 174] width 328 height 48
click at [296, 171] on input "Planning literacy units around a specific comprehension strategy, such as visua…" at bounding box center [291, 174] width 10 height 10
radio input "true"
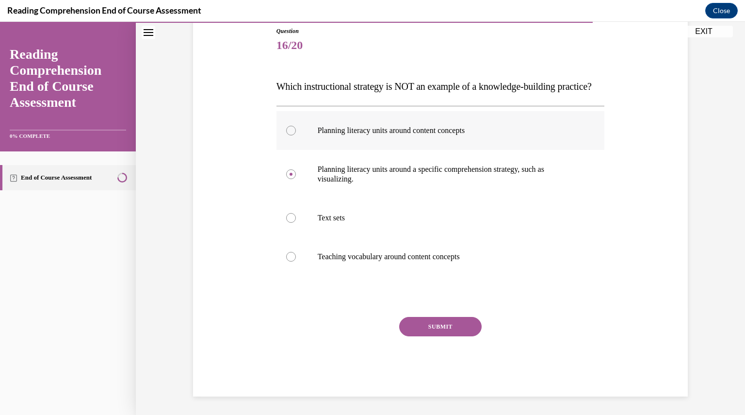
click at [366, 135] on p "Planning literacy units around content concepts" at bounding box center [449, 131] width 263 height 10
click at [296, 135] on input "Planning literacy units around content concepts" at bounding box center [291, 131] width 10 height 10
radio input "true"
click at [423, 336] on button "SUBMIT" at bounding box center [440, 326] width 82 height 19
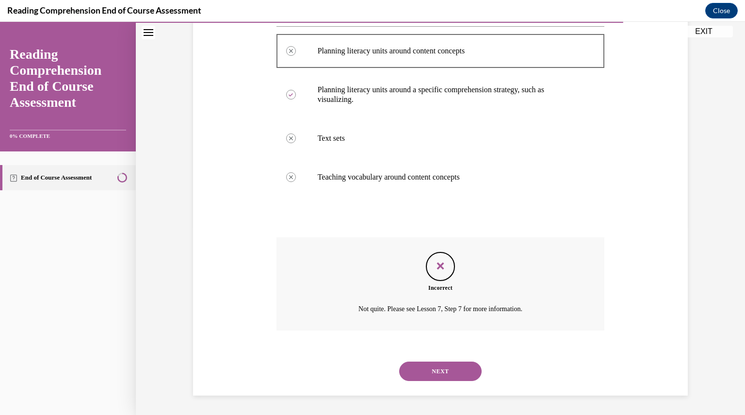
scroll to position [207, 0]
click at [435, 369] on button "NEXT" at bounding box center [440, 370] width 82 height 19
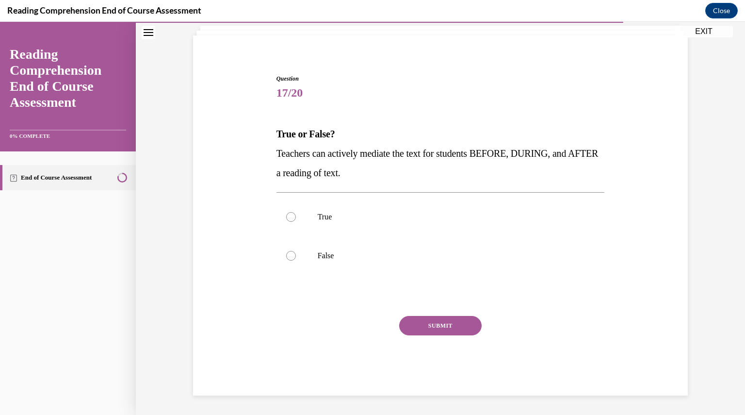
scroll to position [61, 0]
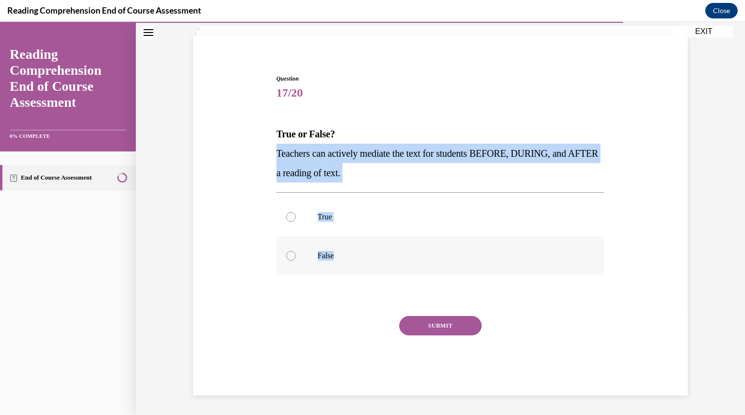
drag, startPoint x: 273, startPoint y: 146, endPoint x: 348, endPoint y: 270, distance: 144.2
click at [348, 270] on div "Question 17/20 True or False? Teachers can actively mediate the text for studen…" at bounding box center [440, 234] width 328 height 321
click at [326, 203] on label "True" at bounding box center [440, 216] width 328 height 39
click at [296, 212] on input "True" at bounding box center [291, 217] width 10 height 10
radio input "true"
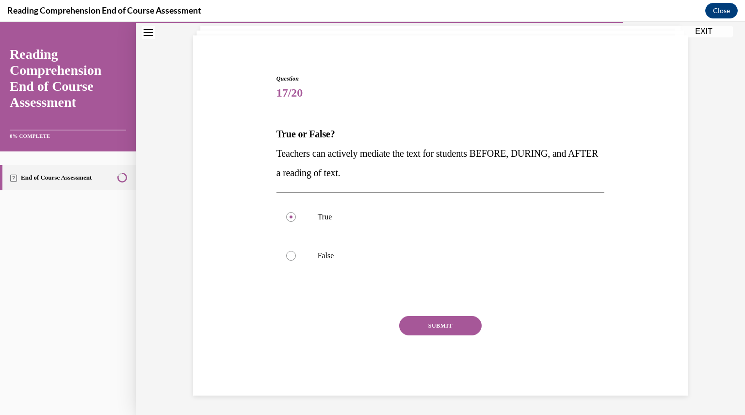
click at [413, 324] on button "SUBMIT" at bounding box center [440, 325] width 82 height 19
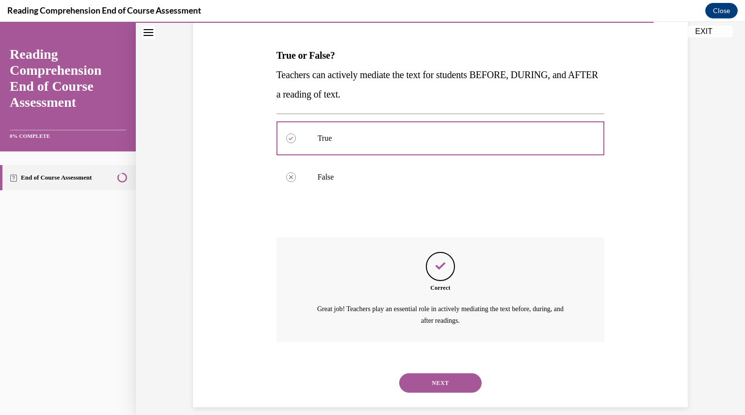
scroll to position [151, 0]
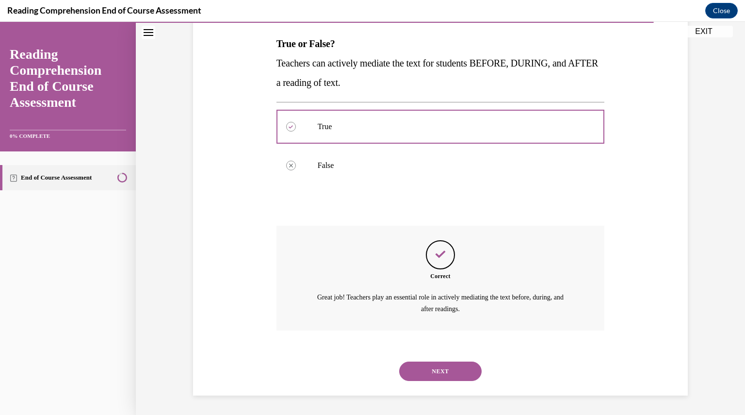
click at [446, 373] on button "NEXT" at bounding box center [440, 370] width 82 height 19
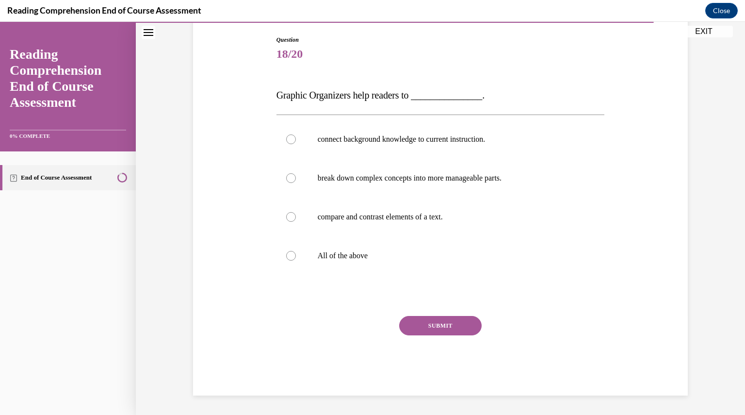
click at [277, 95] on span "Graphic Organizers help readers to _______________." at bounding box center [380, 95] width 208 height 11
click at [346, 262] on label "All of the above" at bounding box center [440, 255] width 328 height 39
click at [296, 260] on input "All of the above" at bounding box center [291, 256] width 10 height 10
radio input "true"
click at [443, 324] on button "SUBMIT" at bounding box center [440, 325] width 82 height 19
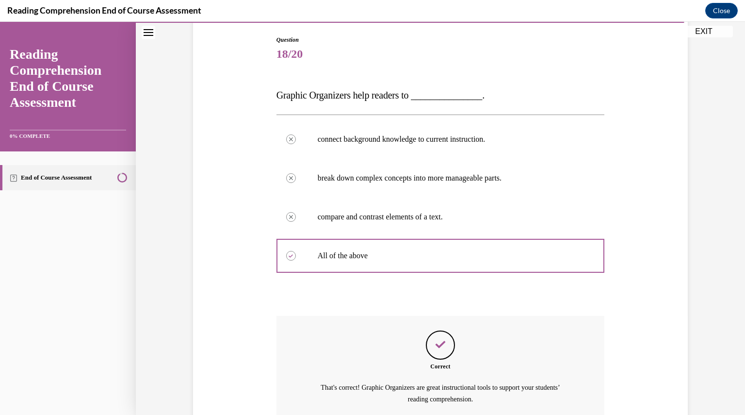
scroll to position [190, 0]
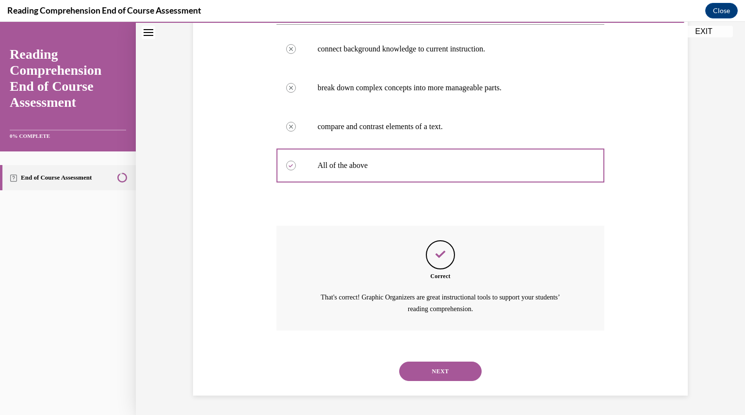
click at [455, 378] on button "NEXT" at bounding box center [440, 370] width 82 height 19
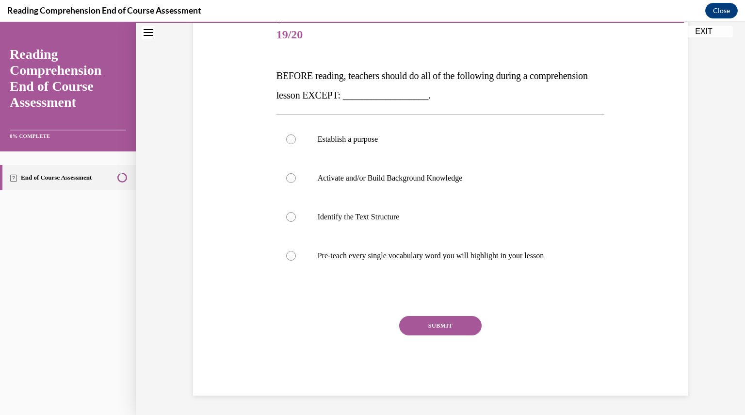
scroll to position [108, 0]
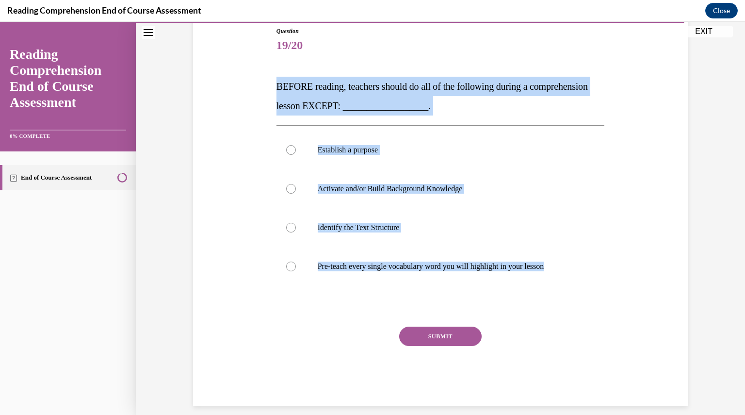
drag, startPoint x: 275, startPoint y: 88, endPoint x: 554, endPoint y: 289, distance: 343.8
click at [554, 289] on div "Question 19/20 BEFORE reading, teachers should do all of the following during a…" at bounding box center [440, 216] width 328 height 379
click at [413, 271] on p "Pre-teach every single vocabulary word you will highlight in your lesson" at bounding box center [449, 266] width 263 height 10
click at [296, 271] on input "Pre-teach every single vocabulary word you will highlight in your lesson" at bounding box center [291, 266] width 10 height 10
radio input "true"
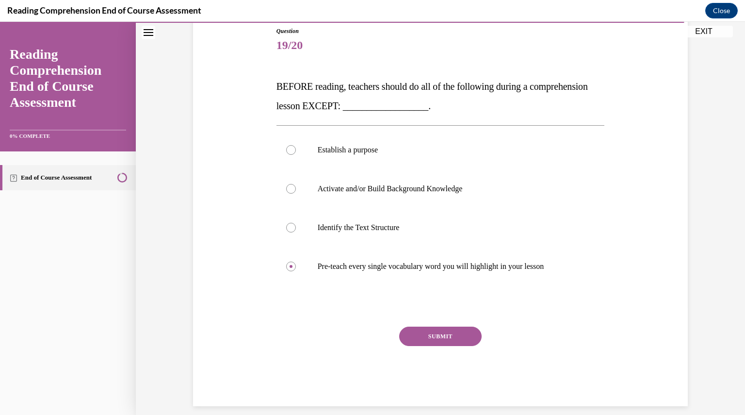
click at [436, 331] on button "SUBMIT" at bounding box center [440, 335] width 82 height 19
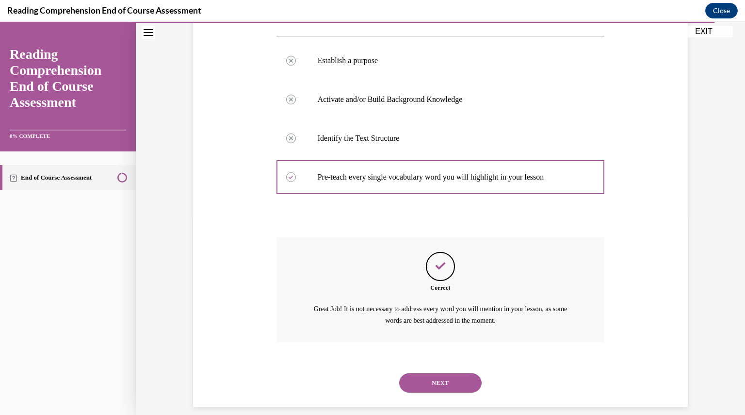
scroll to position [209, 0]
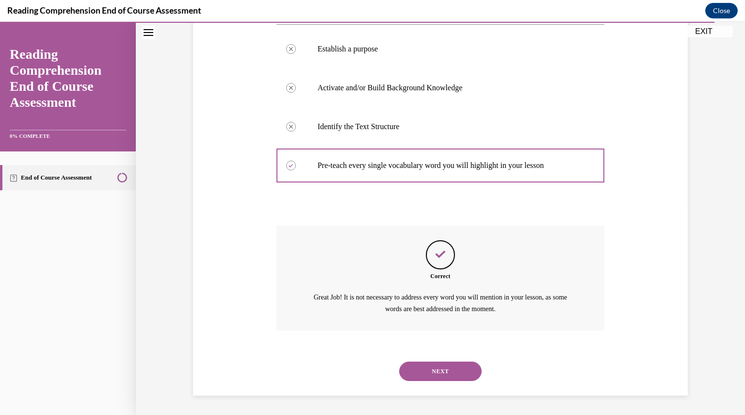
click at [458, 362] on button "NEXT" at bounding box center [440, 370] width 82 height 19
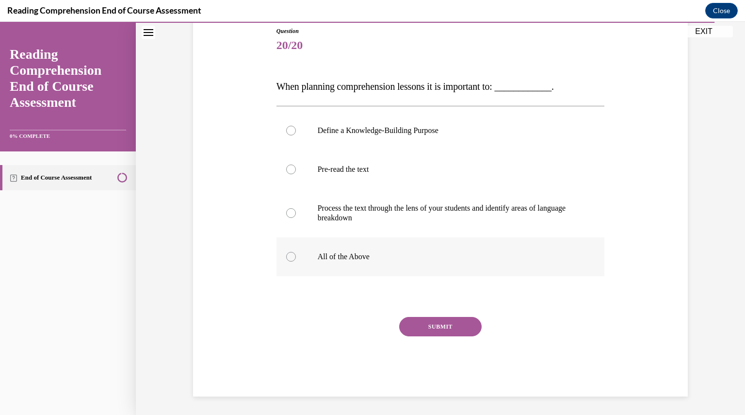
click at [370, 257] on p "All of the Above" at bounding box center [449, 257] width 263 height 10
click at [296, 257] on input "All of the Above" at bounding box center [291, 257] width 10 height 10
radio input "true"
click at [441, 325] on button "SUBMIT" at bounding box center [440, 326] width 82 height 19
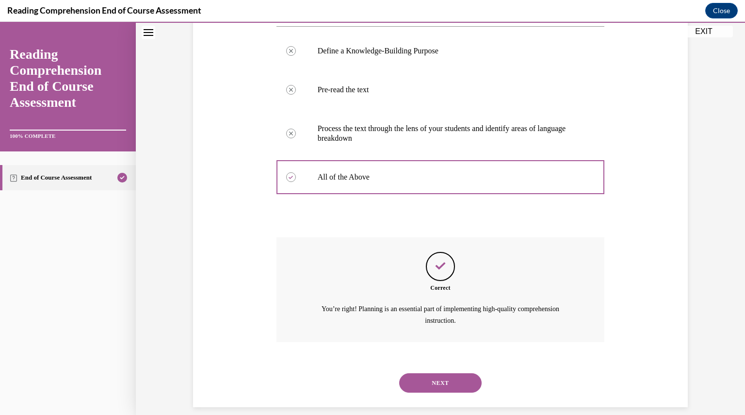
scroll to position [199, 0]
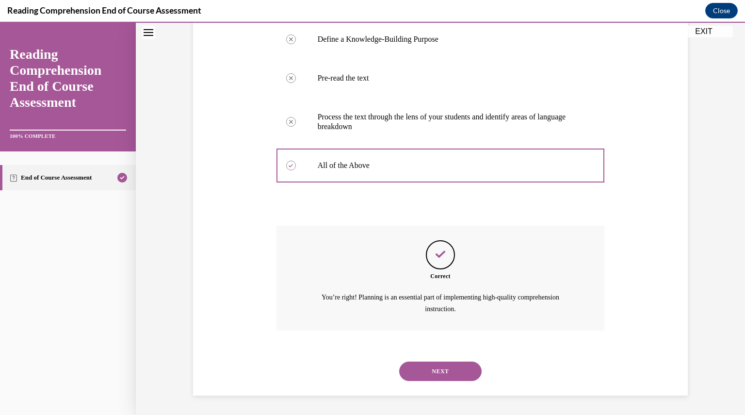
click at [448, 367] on button "NEXT" at bounding box center [440, 370] width 82 height 19
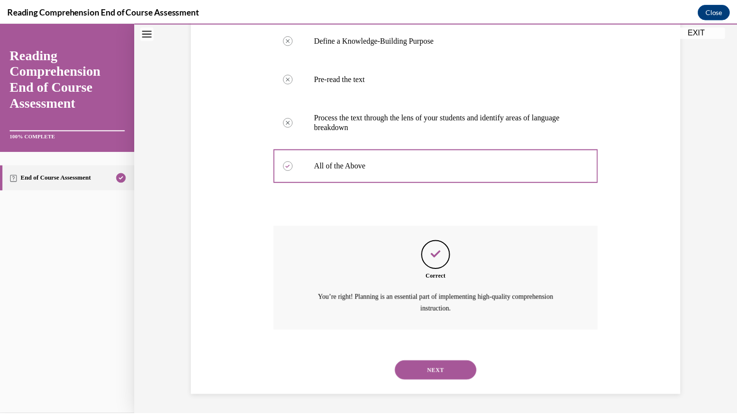
scroll to position [104, 0]
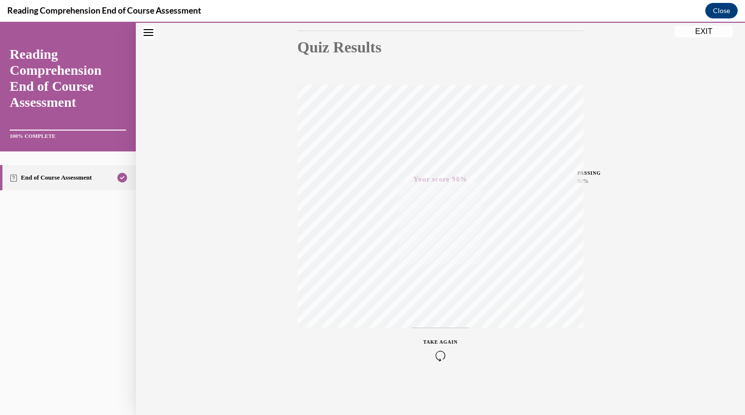
click at [706, 36] on button "EXIT" at bounding box center [703, 32] width 58 height 12
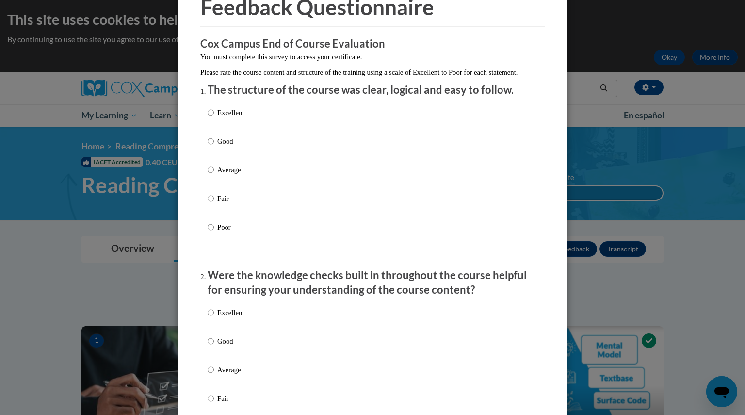
scroll to position [51, 0]
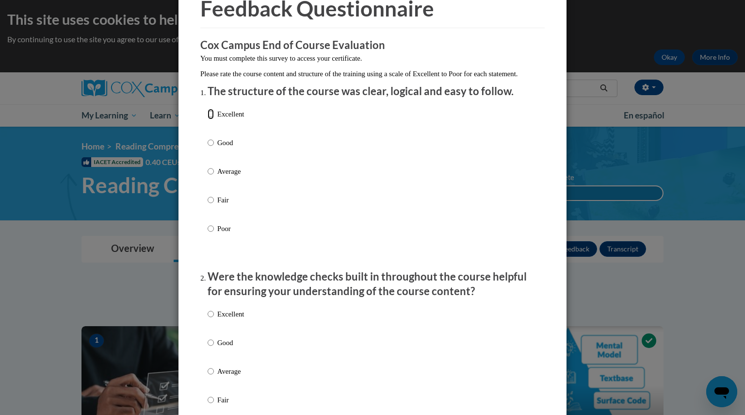
click at [208, 119] on input "Excellent" at bounding box center [211, 114] width 6 height 11
radio input "true"
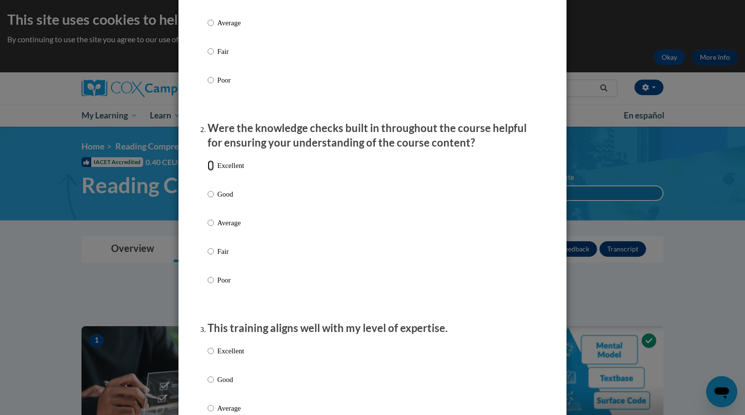
click at [208, 171] on input "Excellent" at bounding box center [211, 165] width 6 height 11
radio input "true"
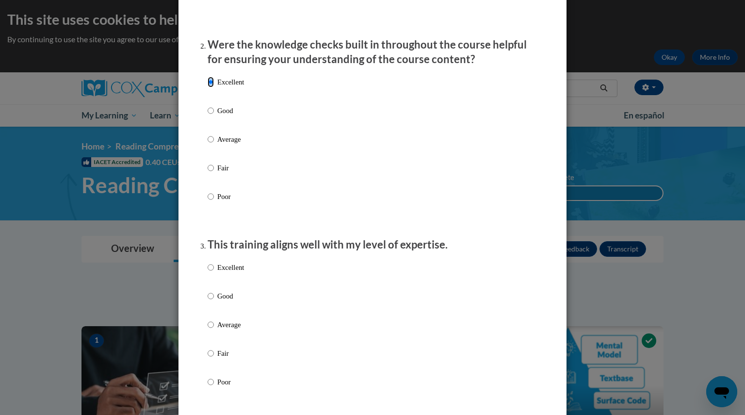
scroll to position [357, 0]
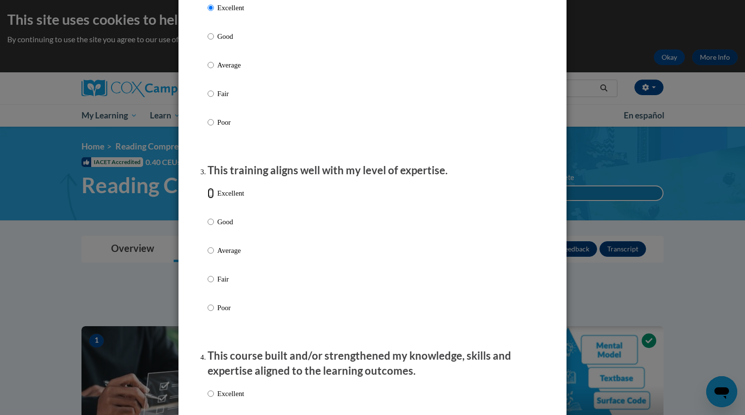
click at [208, 198] on input "Excellent" at bounding box center [211, 193] width 6 height 11
radio input "true"
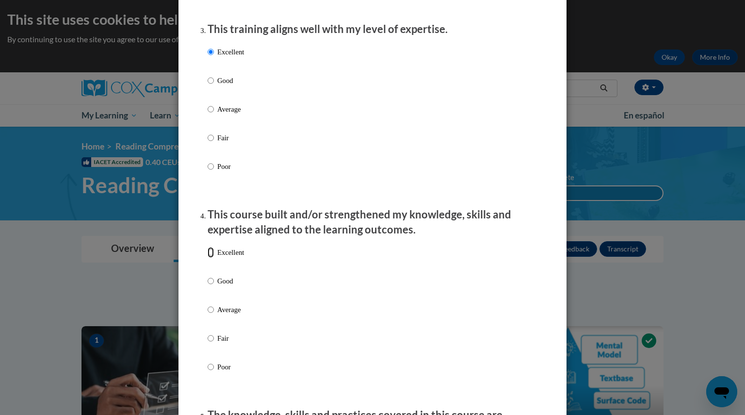
click at [208, 257] on input "Excellent" at bounding box center [211, 252] width 6 height 11
radio input "true"
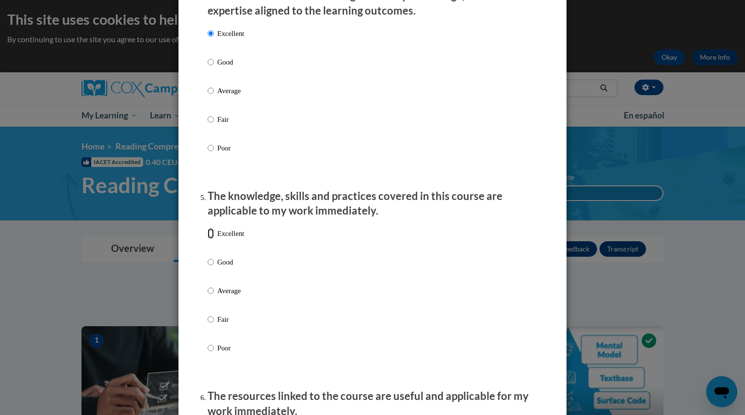
click at [208, 239] on input "Excellent" at bounding box center [211, 233] width 6 height 11
radio input "true"
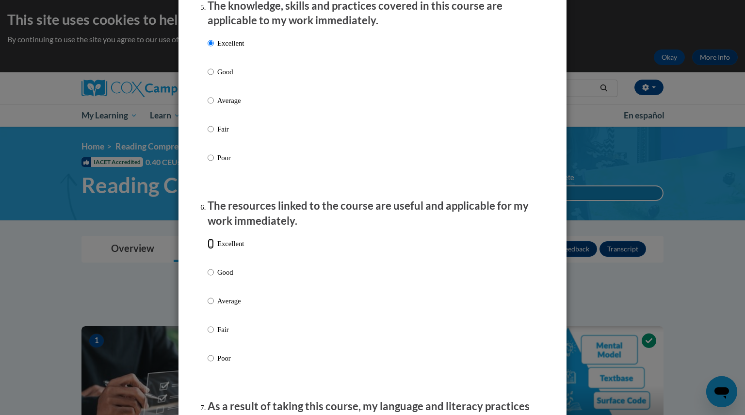
click at [208, 249] on input "Excellent" at bounding box center [211, 243] width 6 height 11
radio input "true"
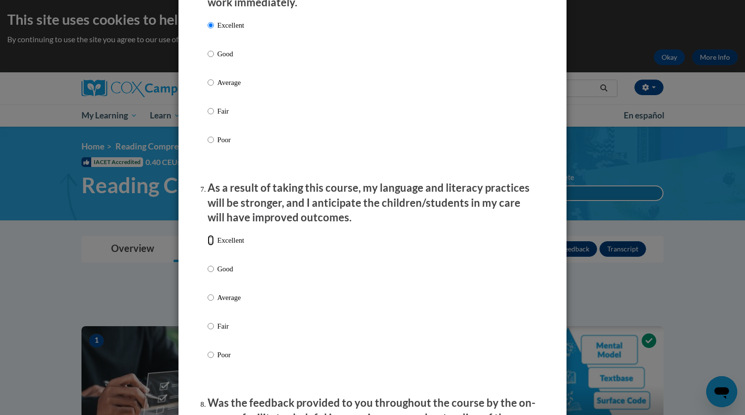
click at [208, 245] on input "Excellent" at bounding box center [211, 240] width 6 height 11
radio input "true"
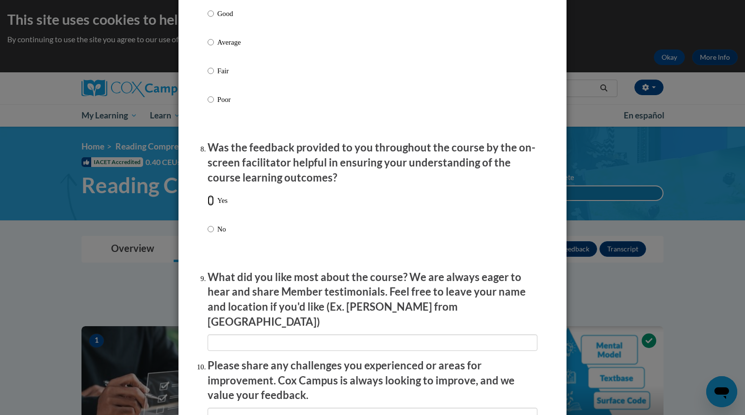
click at [209, 206] on input "Yes" at bounding box center [211, 200] width 6 height 11
radio input "true"
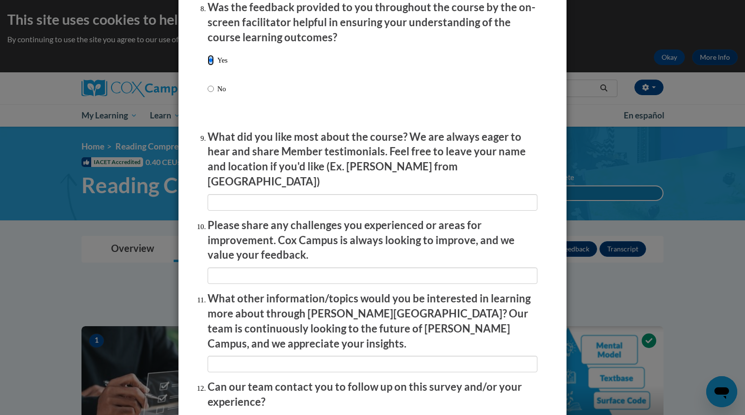
scroll to position [1600, 0]
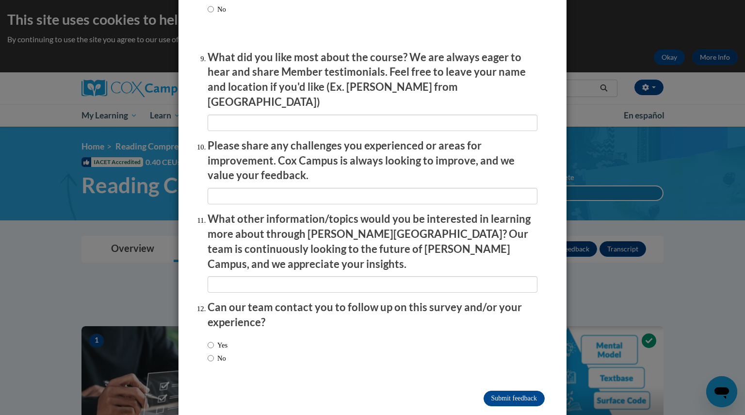
click at [208, 352] on input "No" at bounding box center [211, 357] width 6 height 11
radio input "true"
click at [517, 390] on input "Submit feedback" at bounding box center [513, 398] width 61 height 16
